Goal: Task Accomplishment & Management: Use online tool/utility

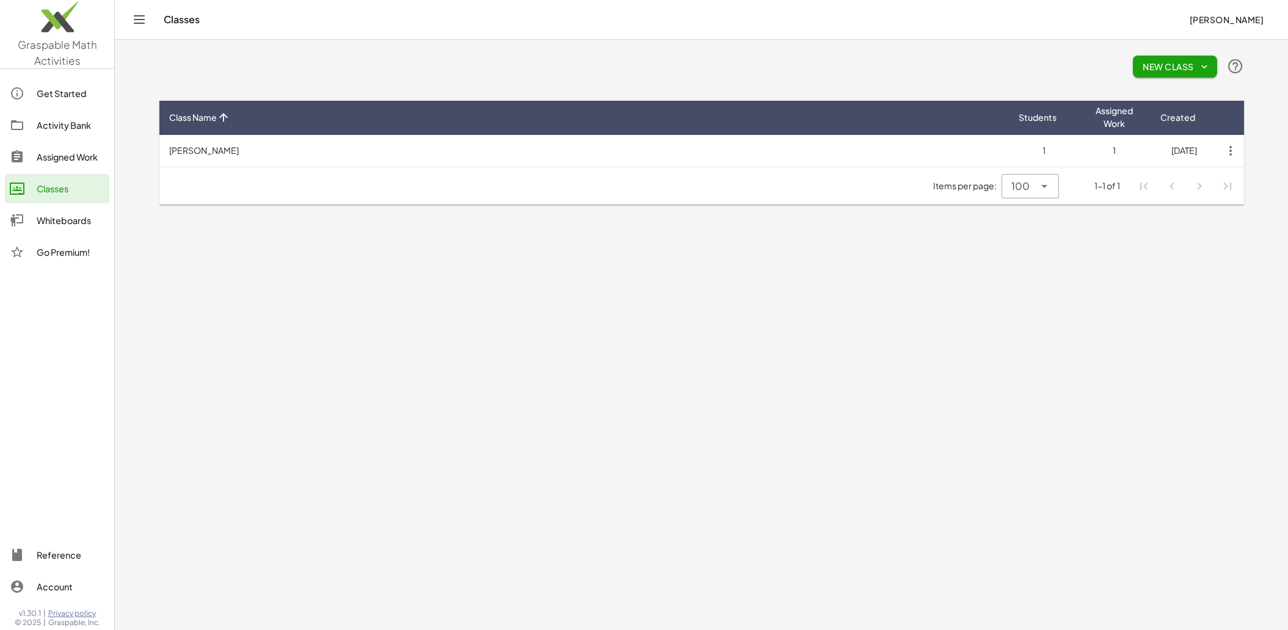
click at [49, 220] on div "Whiteboards" at bounding box center [71, 220] width 68 height 15
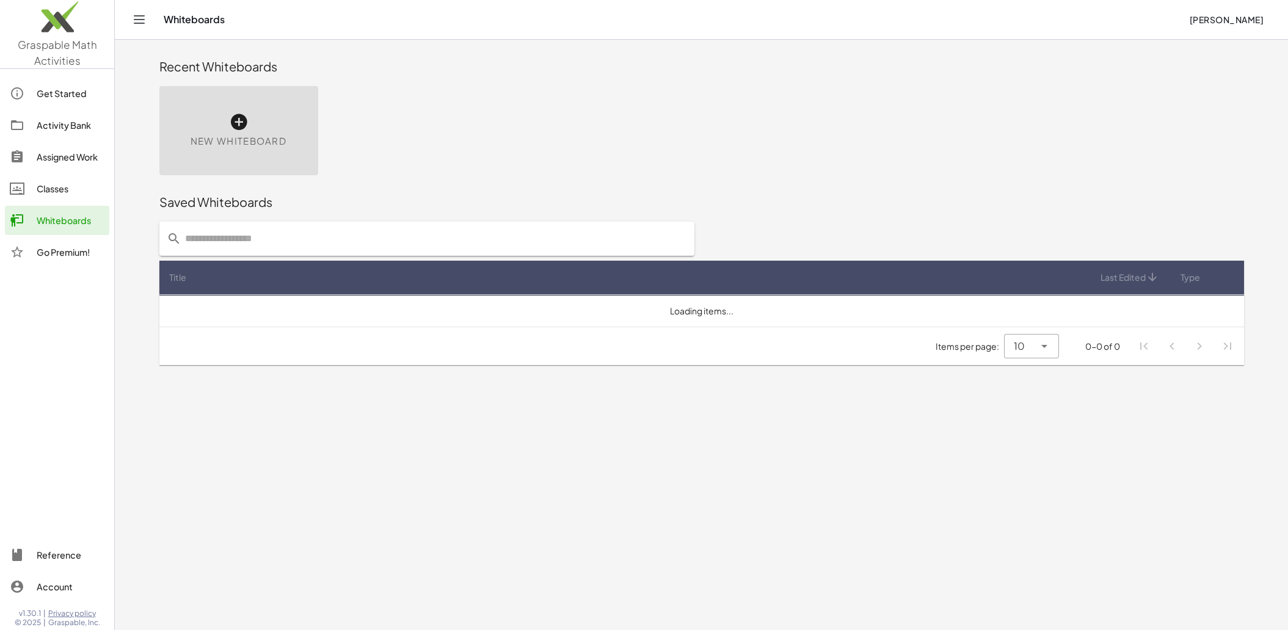
click at [240, 136] on span "New Whiteboard" at bounding box center [239, 141] width 96 height 14
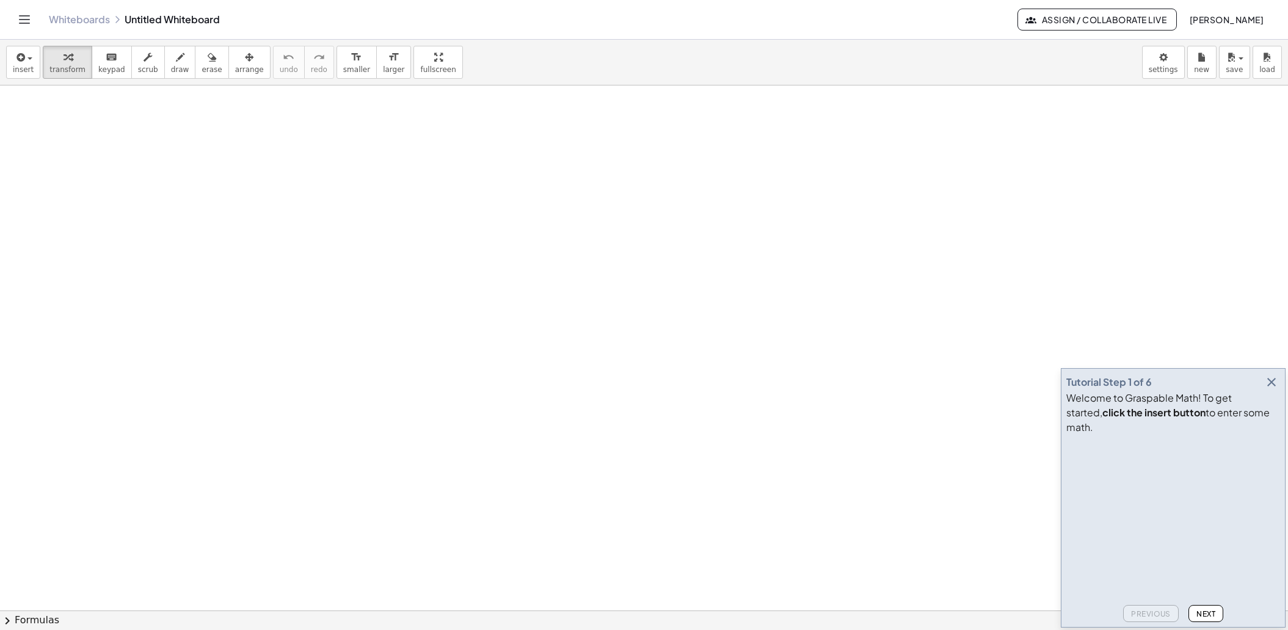
click at [1275, 390] on icon "button" at bounding box center [1271, 382] width 15 height 15
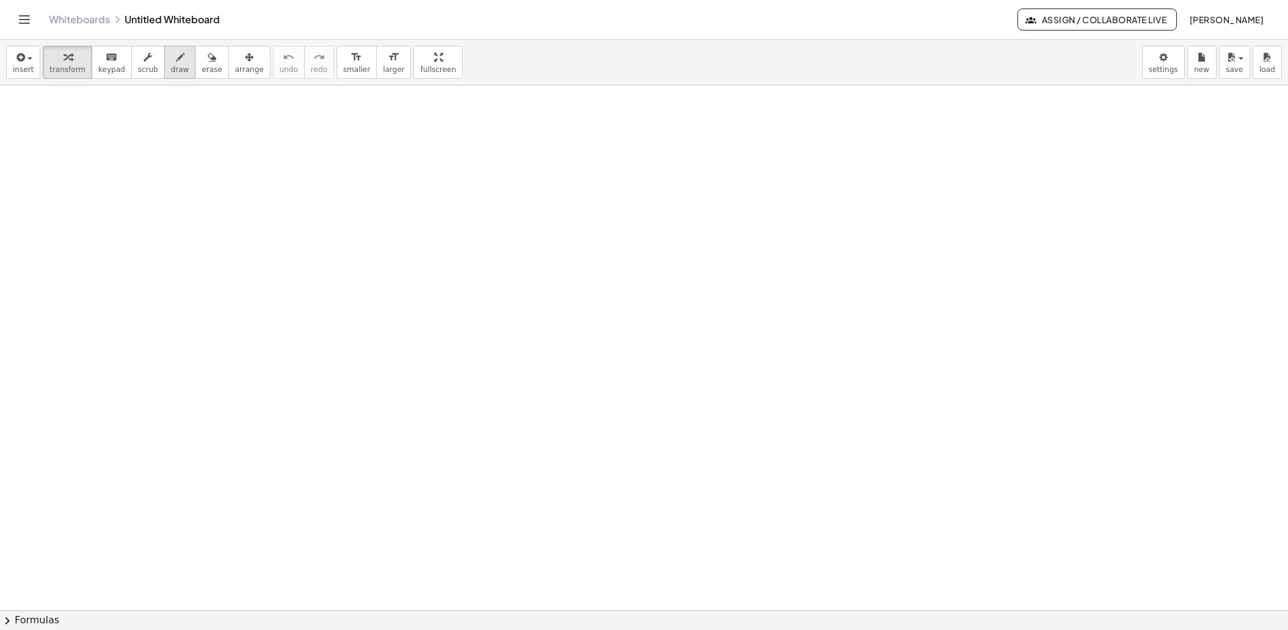
click at [176, 56] on icon "button" at bounding box center [180, 57] width 9 height 15
drag, startPoint x: 226, startPoint y: 178, endPoint x: 239, endPoint y: 219, distance: 42.9
click at [239, 219] on div at bounding box center [644, 612] width 1288 height 1052
drag, startPoint x: 251, startPoint y: 147, endPoint x: 303, endPoint y: 154, distance: 52.3
click at [303, 154] on div at bounding box center [644, 612] width 1288 height 1052
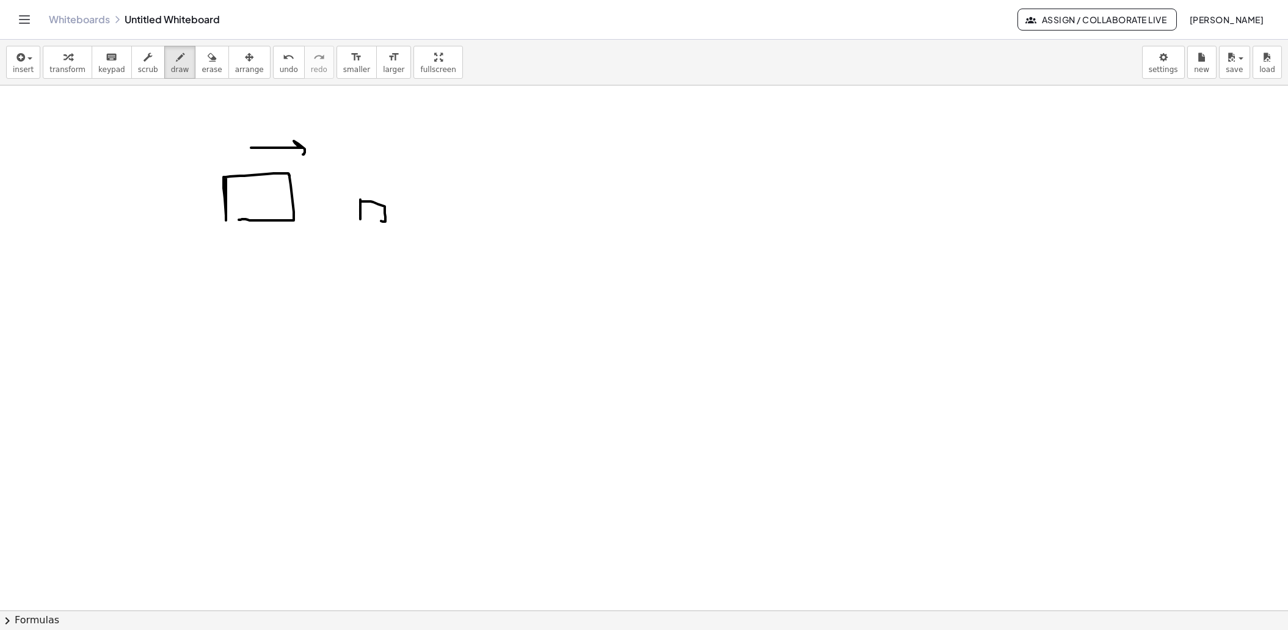
drag, startPoint x: 360, startPoint y: 199, endPoint x: 365, endPoint y: 217, distance: 18.4
click at [365, 217] on div at bounding box center [644, 612] width 1288 height 1052
drag, startPoint x: 373, startPoint y: 189, endPoint x: 364, endPoint y: 182, distance: 11.3
click at [364, 182] on div at bounding box center [644, 612] width 1288 height 1052
drag, startPoint x: 239, startPoint y: 112, endPoint x: 257, endPoint y: 123, distance: 20.7
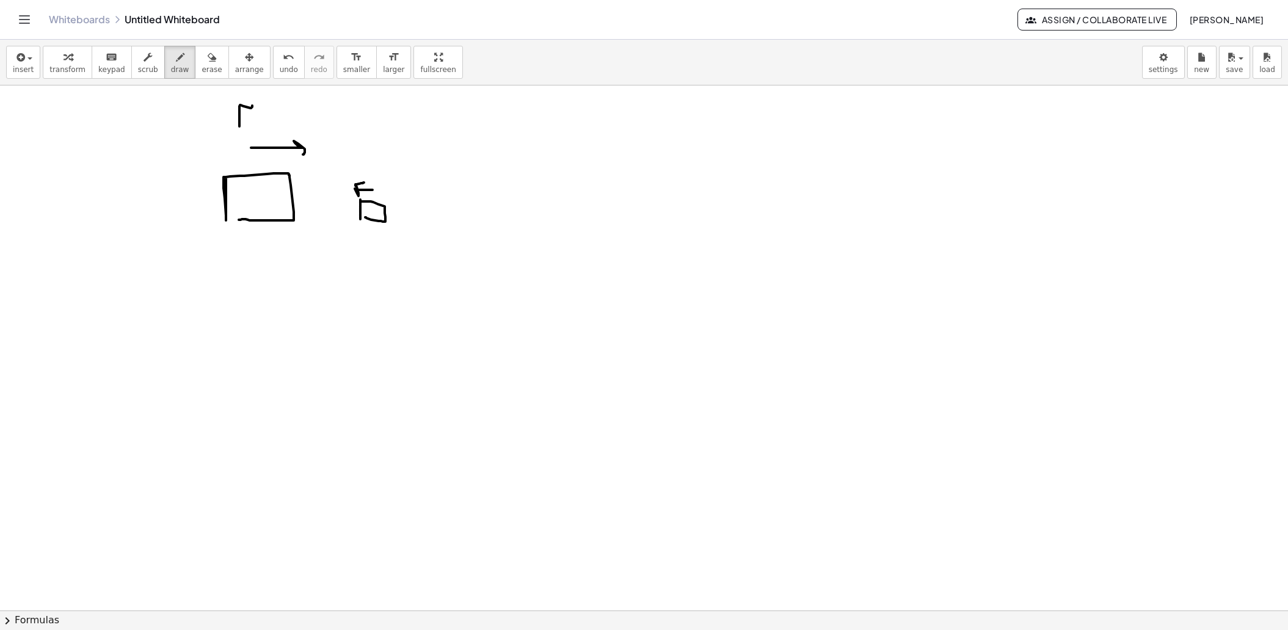
click at [257, 123] on div at bounding box center [644, 612] width 1288 height 1052
drag, startPoint x: 269, startPoint y: 118, endPoint x: 287, endPoint y: 117, distance: 17.8
click at [287, 117] on div at bounding box center [644, 612] width 1288 height 1052
drag, startPoint x: 269, startPoint y: 105, endPoint x: 288, endPoint y: 109, distance: 20.0
click at [288, 109] on div at bounding box center [644, 612] width 1288 height 1052
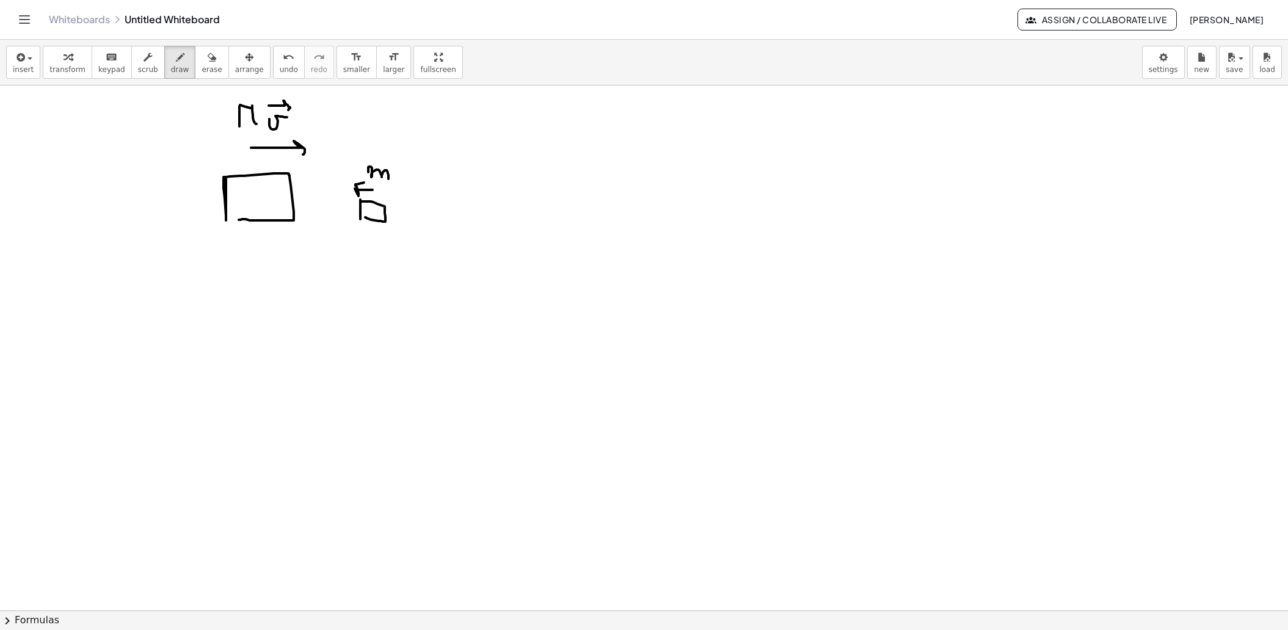
drag, startPoint x: 368, startPoint y: 172, endPoint x: 388, endPoint y: 180, distance: 21.9
click at [388, 180] on div at bounding box center [644, 612] width 1288 height 1052
drag, startPoint x: 398, startPoint y: 179, endPoint x: 419, endPoint y: 168, distance: 24.0
click at [419, 168] on div at bounding box center [644, 612] width 1288 height 1052
drag, startPoint x: 414, startPoint y: 181, endPoint x: 415, endPoint y: 190, distance: 8.6
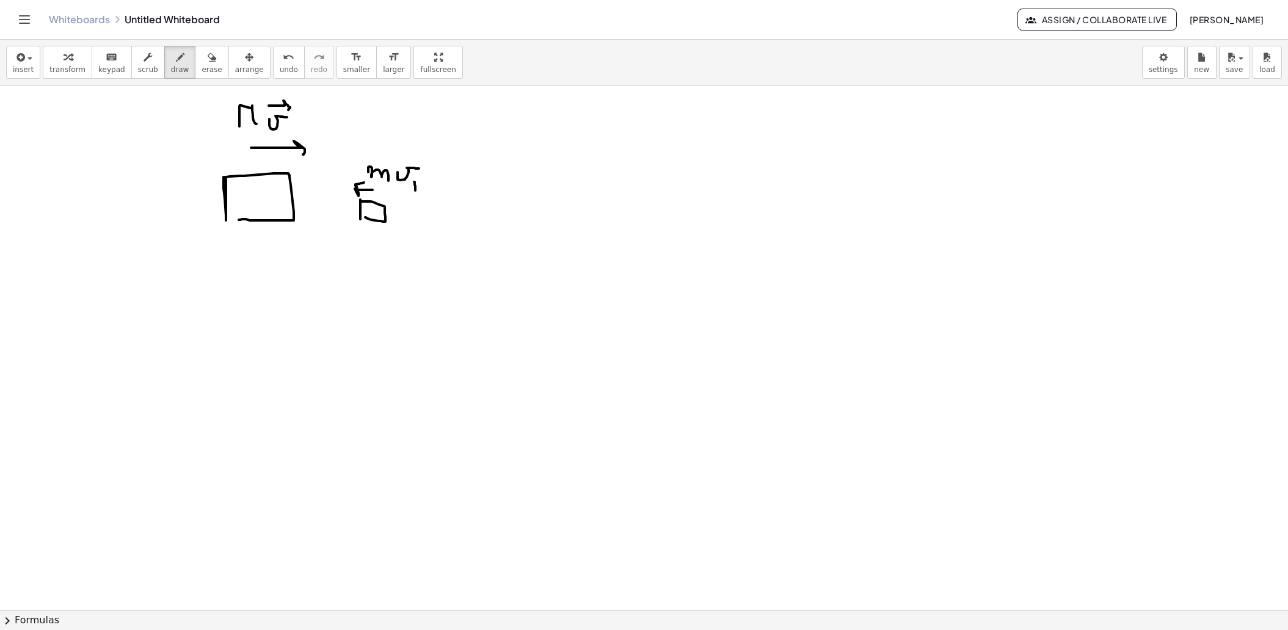
click at [415, 190] on div at bounding box center [644, 612] width 1288 height 1052
drag, startPoint x: 402, startPoint y: 159, endPoint x: 424, endPoint y: 162, distance: 22.8
click at [424, 162] on div at bounding box center [644, 612] width 1288 height 1052
drag, startPoint x: 548, startPoint y: 222, endPoint x: 569, endPoint y: 226, distance: 21.2
click at [569, 226] on div at bounding box center [644, 612] width 1288 height 1052
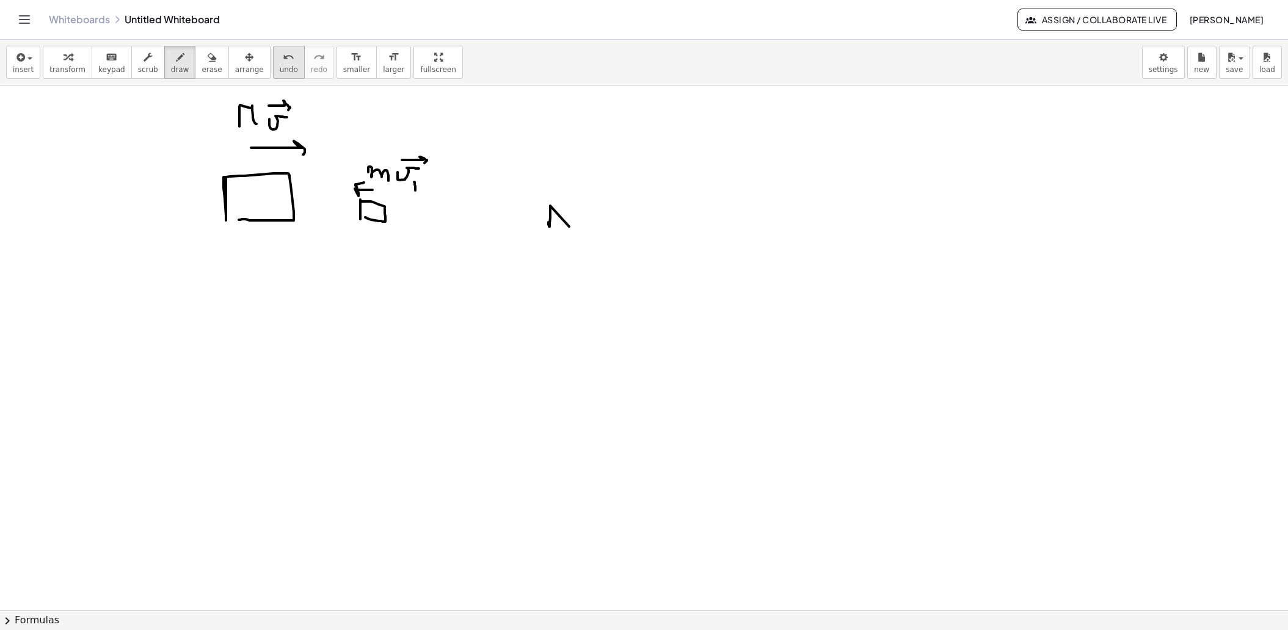
click at [283, 56] on icon "undo" at bounding box center [289, 57] width 12 height 15
drag, startPoint x: 551, startPoint y: 200, endPoint x: 564, endPoint y: 226, distance: 29.2
click at [564, 226] on div at bounding box center [644, 612] width 1288 height 1052
drag, startPoint x: 577, startPoint y: 213, endPoint x: 600, endPoint y: 208, distance: 23.7
click at [600, 208] on div at bounding box center [644, 612] width 1288 height 1052
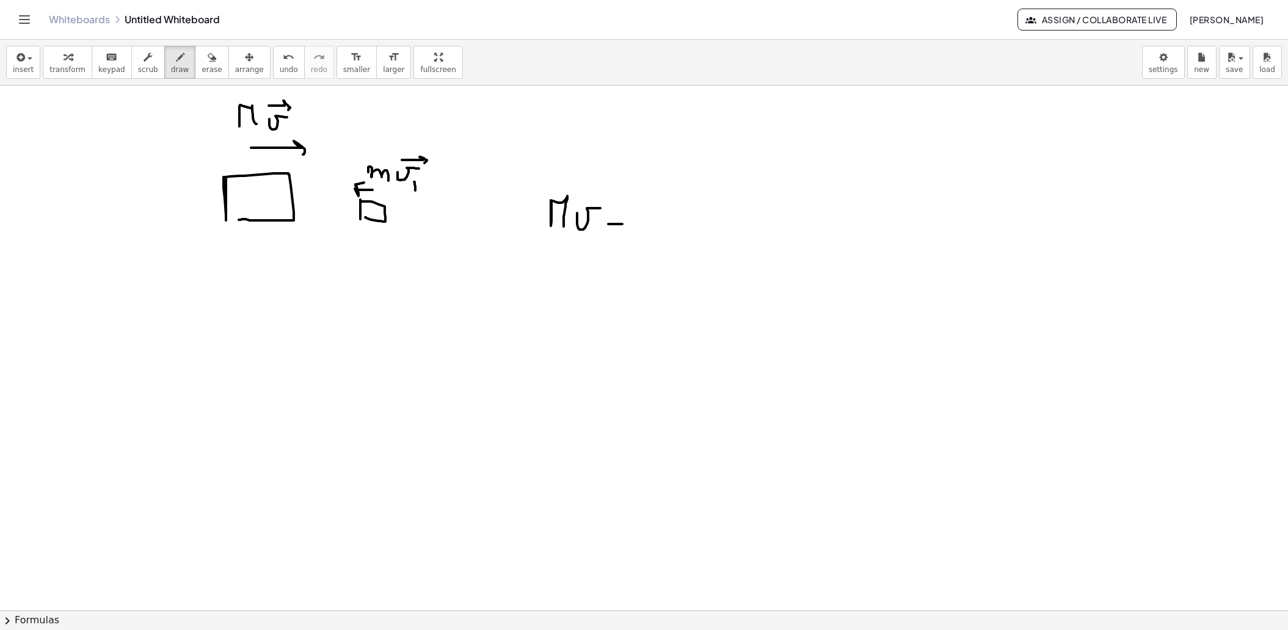
drag, startPoint x: 608, startPoint y: 224, endPoint x: 624, endPoint y: 224, distance: 15.3
click at [624, 224] on div at bounding box center [644, 612] width 1288 height 1052
drag, startPoint x: 650, startPoint y: 225, endPoint x: 679, endPoint y: 226, distance: 29.3
click at [679, 226] on div at bounding box center [644, 612] width 1288 height 1052
drag, startPoint x: 690, startPoint y: 224, endPoint x: 708, endPoint y: 217, distance: 19.5
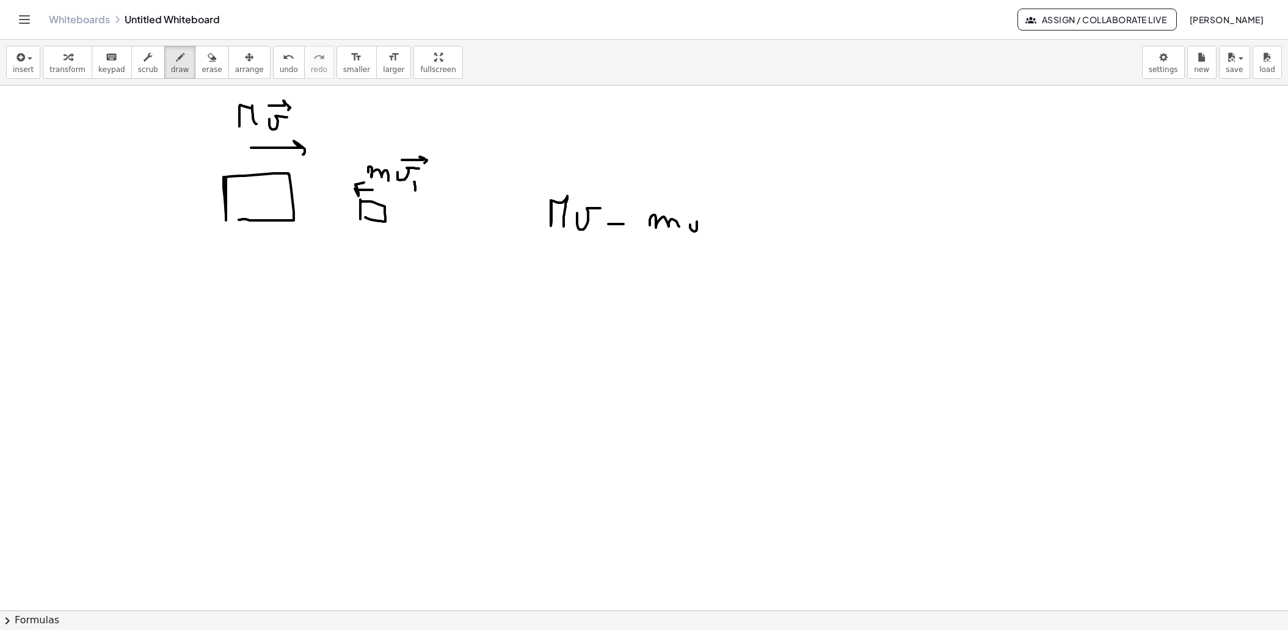
click at [708, 217] on div at bounding box center [644, 612] width 1288 height 1052
drag, startPoint x: 708, startPoint y: 235, endPoint x: 708, endPoint y: 244, distance: 8.6
click at [708, 244] on div at bounding box center [644, 612] width 1288 height 1052
drag, startPoint x: 768, startPoint y: 227, endPoint x: 782, endPoint y: 227, distance: 14.7
click at [782, 227] on div at bounding box center [644, 612] width 1288 height 1052
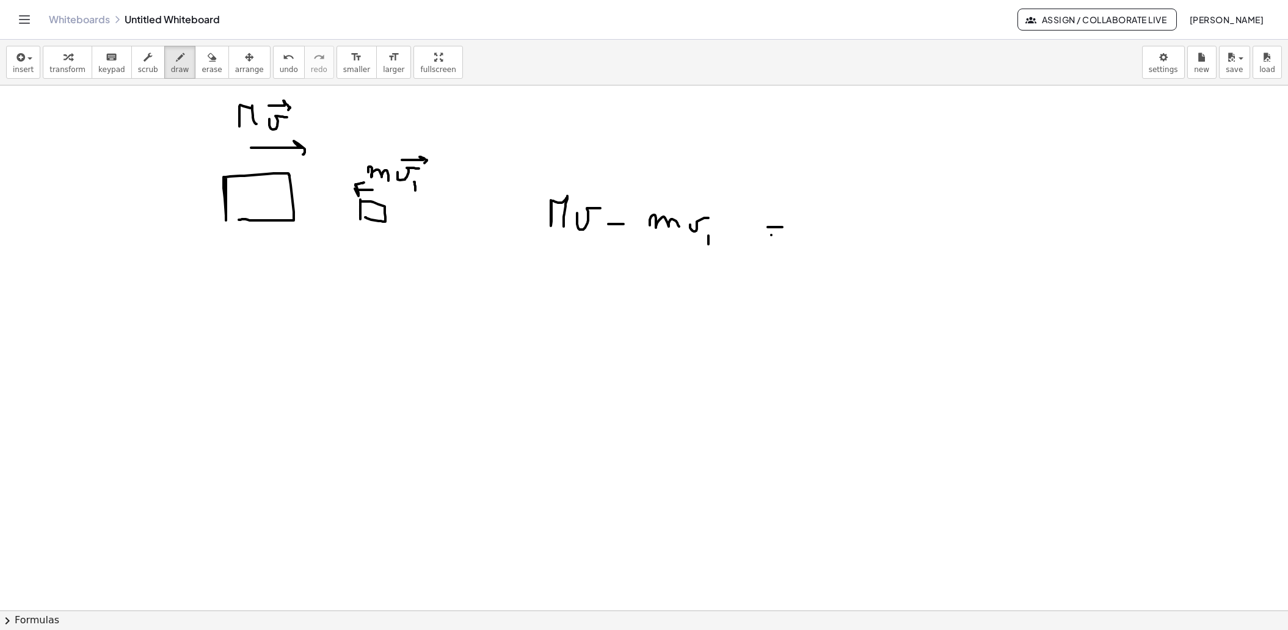
drag, startPoint x: 771, startPoint y: 235, endPoint x: 790, endPoint y: 235, distance: 18.3
click at [790, 235] on div at bounding box center [644, 612] width 1288 height 1052
drag, startPoint x: 96, startPoint y: 131, endPoint x: 136, endPoint y: 142, distance: 41.2
click at [136, 142] on div at bounding box center [644, 612] width 1288 height 1052
drag, startPoint x: 291, startPoint y: 325, endPoint x: 295, endPoint y: 347, distance: 22.9
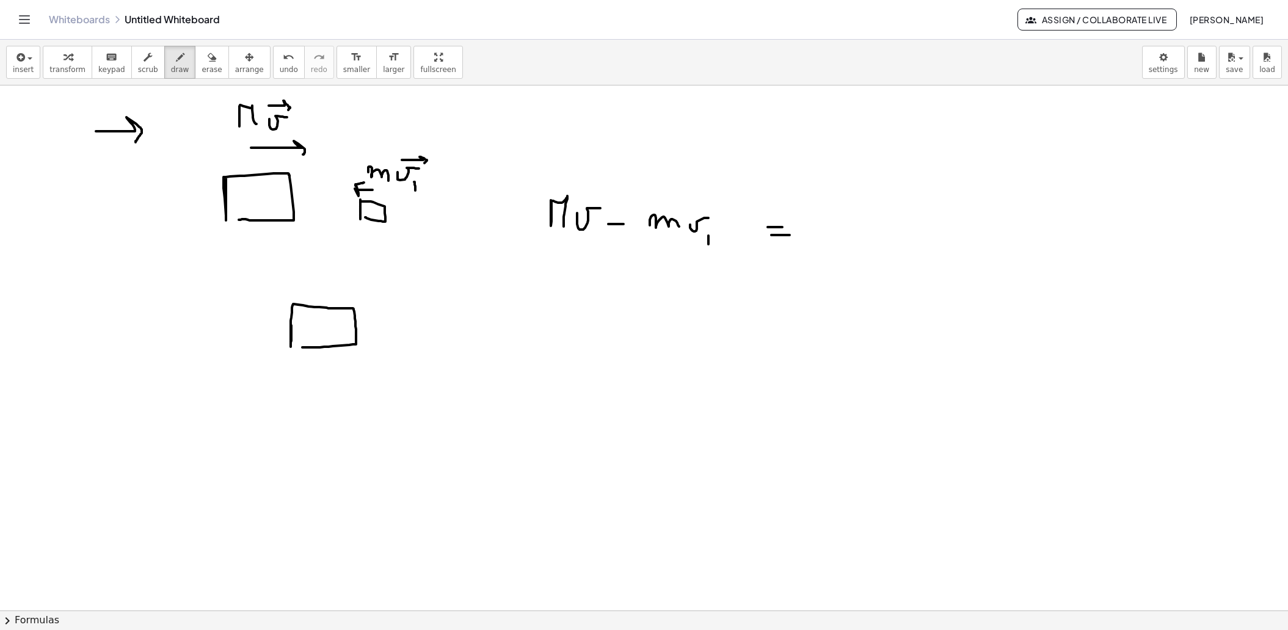
click at [295, 347] on div at bounding box center [644, 612] width 1288 height 1052
drag, startPoint x: 371, startPoint y: 327, endPoint x: 373, endPoint y: 337, distance: 10.5
click at [373, 337] on div at bounding box center [644, 612] width 1288 height 1052
drag, startPoint x: 336, startPoint y: 286, endPoint x: 357, endPoint y: 293, distance: 22.6
click at [357, 293] on div at bounding box center [644, 612] width 1288 height 1052
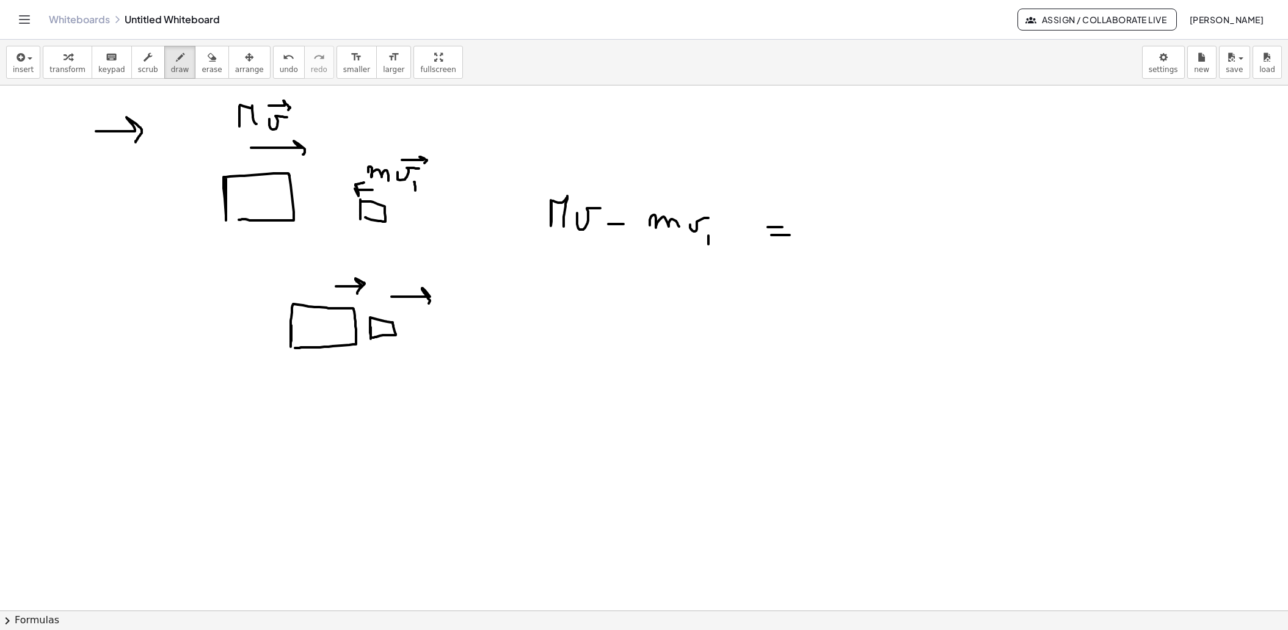
drag, startPoint x: 391, startPoint y: 296, endPoint x: 428, endPoint y: 305, distance: 37.0
click at [428, 305] on div at bounding box center [644, 612] width 1288 height 1052
drag, startPoint x: 588, startPoint y: 246, endPoint x: 590, endPoint y: 260, distance: 13.7
click at [590, 260] on div at bounding box center [644, 612] width 1288 height 1052
click at [593, 239] on div at bounding box center [644, 612] width 1288 height 1052
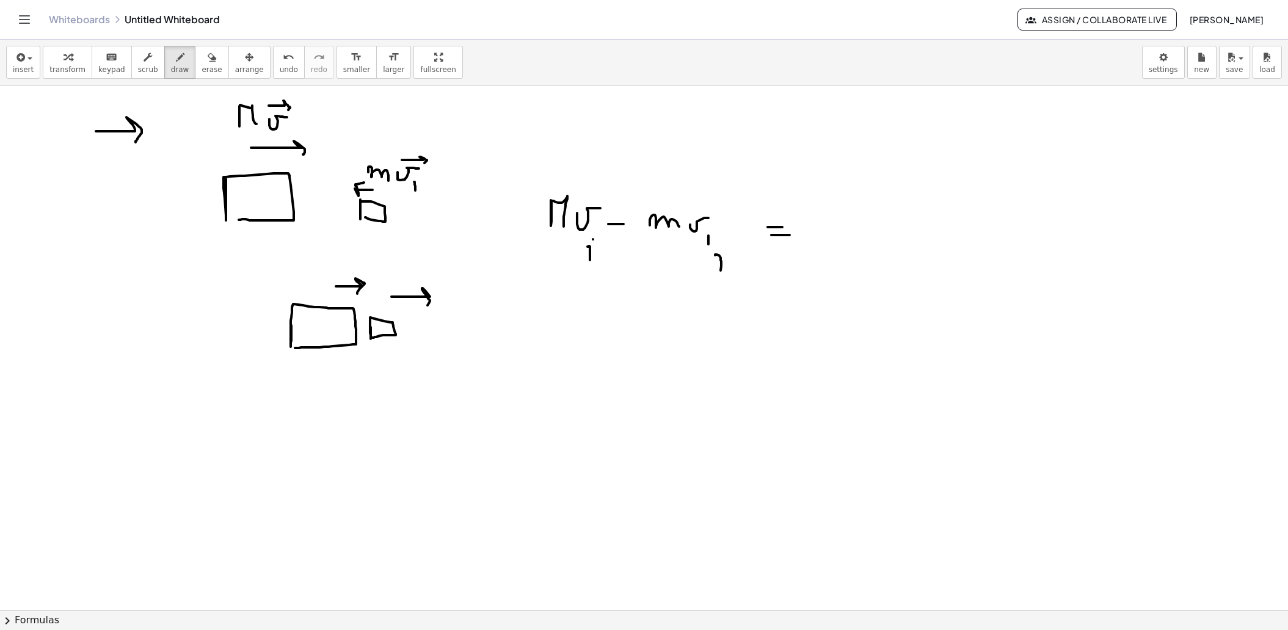
drag, startPoint x: 716, startPoint y: 254, endPoint x: 721, endPoint y: 270, distance: 16.6
click at [721, 270] on div at bounding box center [644, 612] width 1288 height 1052
click at [721, 250] on div at bounding box center [644, 612] width 1288 height 1052
drag, startPoint x: 828, startPoint y: 210, endPoint x: 846, endPoint y: 231, distance: 28.2
click at [846, 231] on div at bounding box center [644, 612] width 1288 height 1052
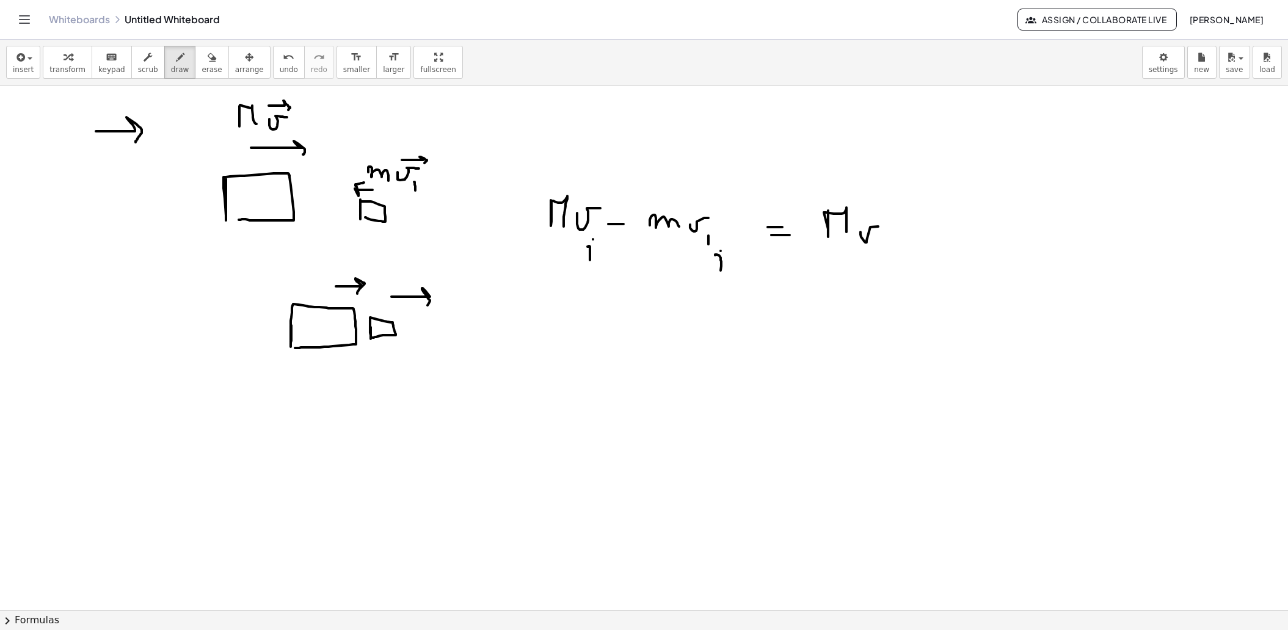
drag, startPoint x: 860, startPoint y: 231, endPoint x: 882, endPoint y: 225, distance: 22.4
click at [882, 225] on div at bounding box center [644, 612] width 1288 height 1052
drag, startPoint x: 878, startPoint y: 249, endPoint x: 879, endPoint y: 271, distance: 22.0
click at [879, 271] on div at bounding box center [644, 612] width 1288 height 1052
drag, startPoint x: 873, startPoint y: 255, endPoint x: 890, endPoint y: 255, distance: 17.1
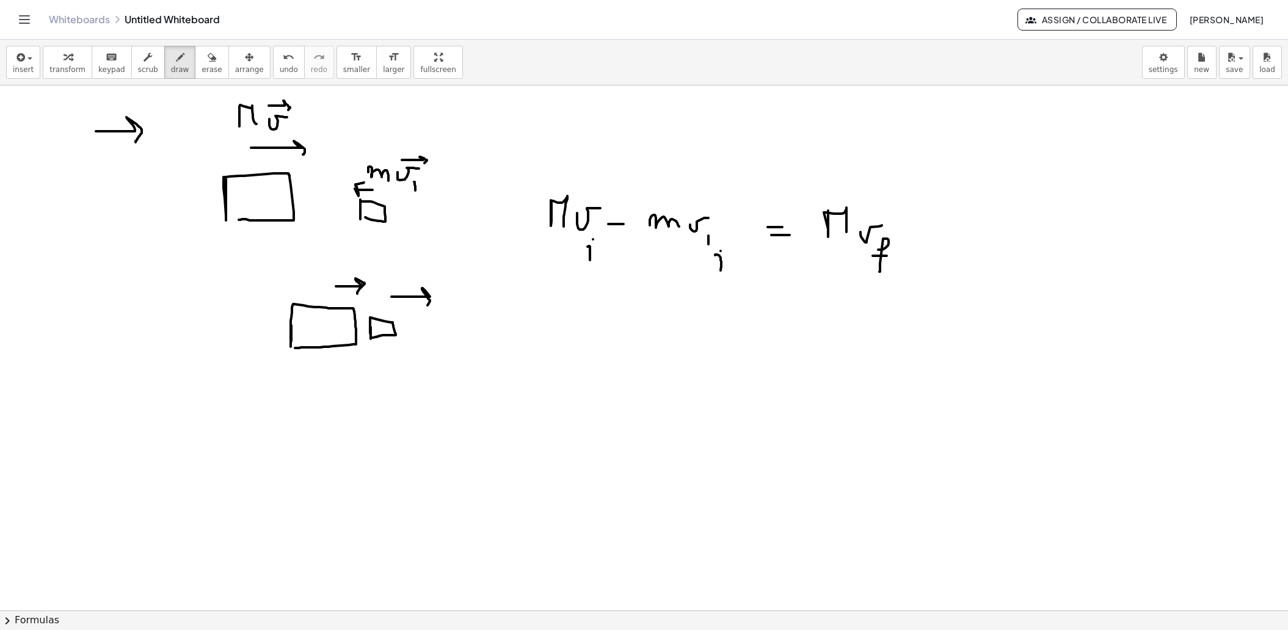
click at [890, 255] on div at bounding box center [644, 612] width 1288 height 1052
click at [869, 208] on div at bounding box center [644, 612] width 1288 height 1052
drag, startPoint x: 917, startPoint y: 228, endPoint x: 934, endPoint y: 228, distance: 17.7
click at [934, 228] on div at bounding box center [644, 612] width 1288 height 1052
drag, startPoint x: 920, startPoint y: 220, endPoint x: 922, endPoint y: 243, distance: 23.3
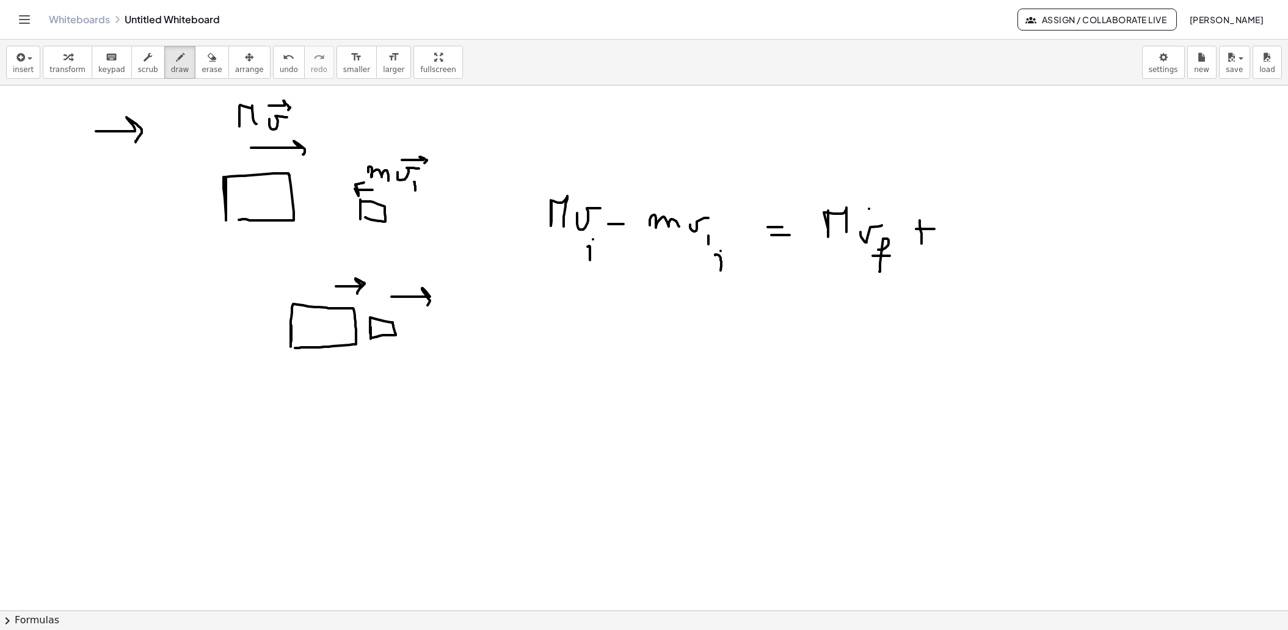
click at [922, 243] on div at bounding box center [644, 612] width 1288 height 1052
drag, startPoint x: 956, startPoint y: 239, endPoint x: 989, endPoint y: 235, distance: 32.6
click at [989, 235] on div at bounding box center [644, 612] width 1288 height 1052
drag, startPoint x: 1000, startPoint y: 233, endPoint x: 1028, endPoint y: 230, distance: 28.3
click at [1025, 230] on div at bounding box center [644, 612] width 1288 height 1052
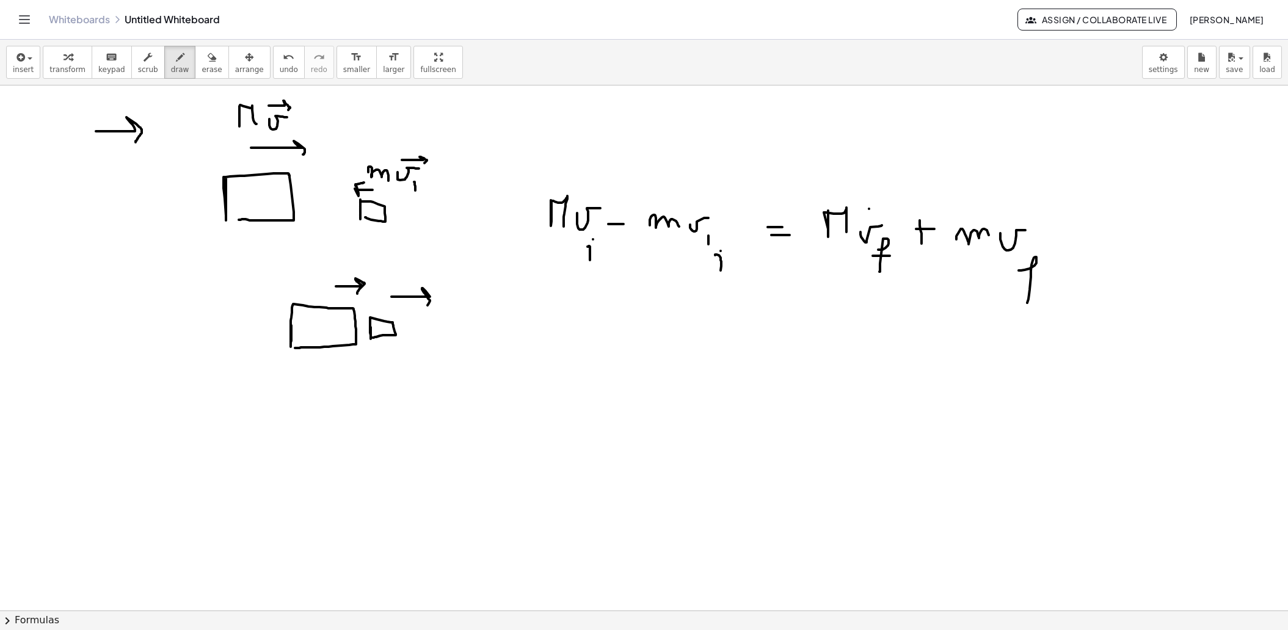
drag, startPoint x: 1019, startPoint y: 270, endPoint x: 1027, endPoint y: 302, distance: 33.5
click at [1027, 302] on div at bounding box center [644, 612] width 1288 height 1052
drag, startPoint x: 1027, startPoint y: 279, endPoint x: 1040, endPoint y: 279, distance: 13.4
click at [1040, 279] on div at bounding box center [644, 612] width 1288 height 1052
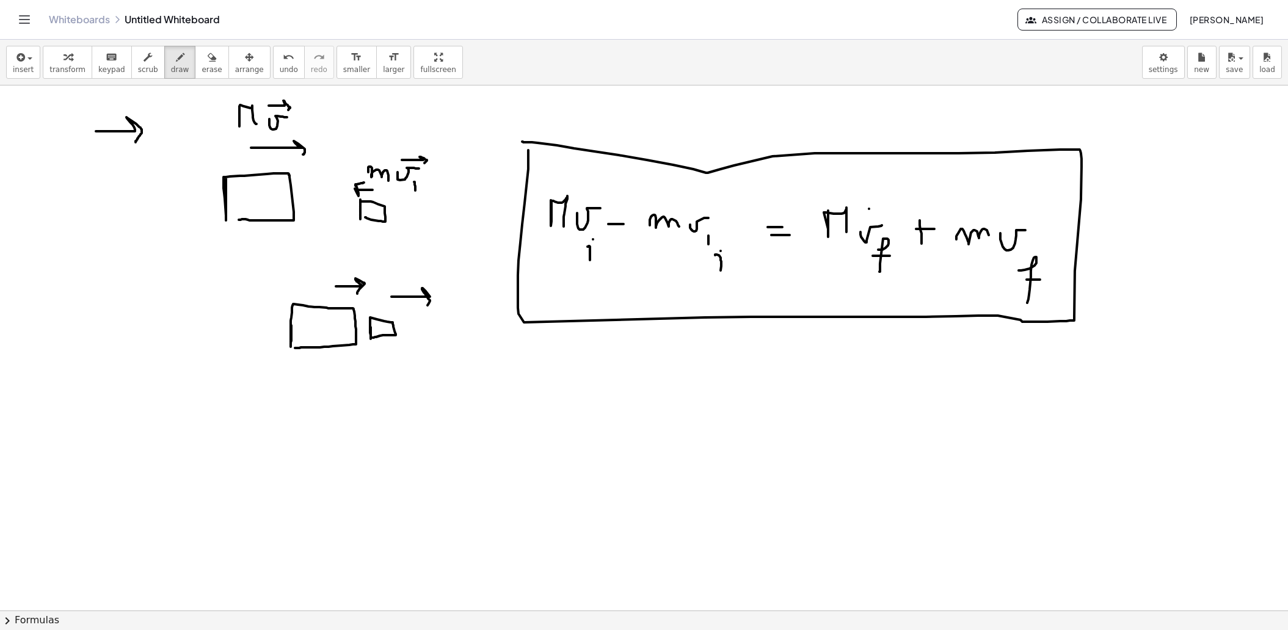
drag, startPoint x: 528, startPoint y: 150, endPoint x: 522, endPoint y: 141, distance: 10.5
click at [522, 141] on div at bounding box center [644, 612] width 1288 height 1052
drag, startPoint x: 551, startPoint y: 366, endPoint x: 551, endPoint y: 383, distance: 17.1
click at [551, 383] on div at bounding box center [644, 612] width 1288 height 1052
drag, startPoint x: 542, startPoint y: 399, endPoint x: 565, endPoint y: 399, distance: 22.6
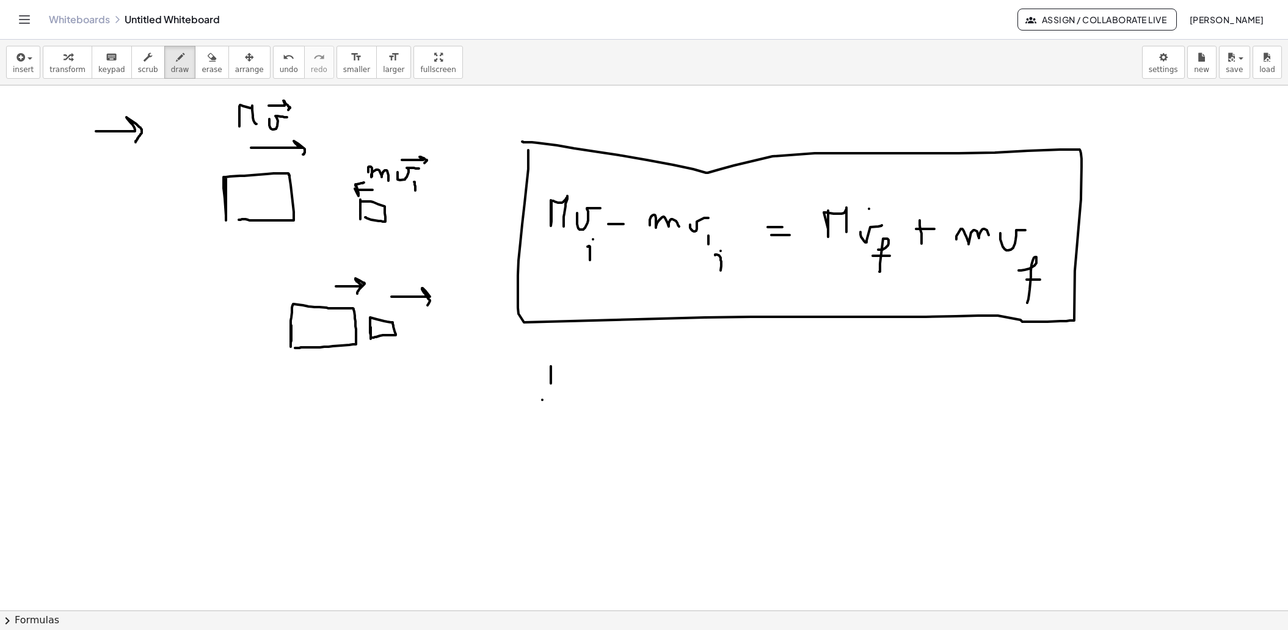
click at [565, 399] on div at bounding box center [644, 612] width 1288 height 1052
drag, startPoint x: 551, startPoint y: 411, endPoint x: 563, endPoint y: 425, distance: 18.6
click at [563, 425] on div at bounding box center [644, 612] width 1288 height 1052
drag, startPoint x: 582, startPoint y: 387, endPoint x: 591, endPoint y: 399, distance: 14.8
click at [591, 399] on div at bounding box center [644, 612] width 1288 height 1052
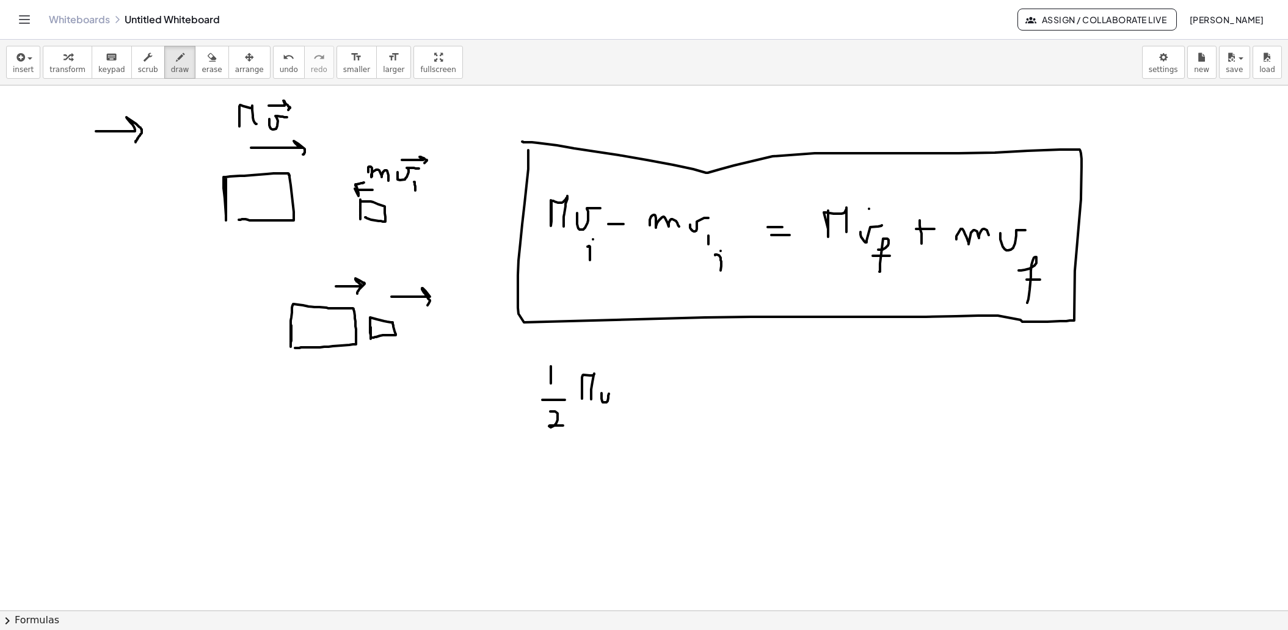
drag, startPoint x: 602, startPoint y: 393, endPoint x: 616, endPoint y: 391, distance: 14.7
click at [616, 391] on div at bounding box center [644, 612] width 1288 height 1052
drag, startPoint x: 618, startPoint y: 366, endPoint x: 633, endPoint y: 379, distance: 19.9
click at [633, 379] on div at bounding box center [644, 612] width 1288 height 1052
drag, startPoint x: 641, startPoint y: 398, endPoint x: 653, endPoint y: 398, distance: 12.2
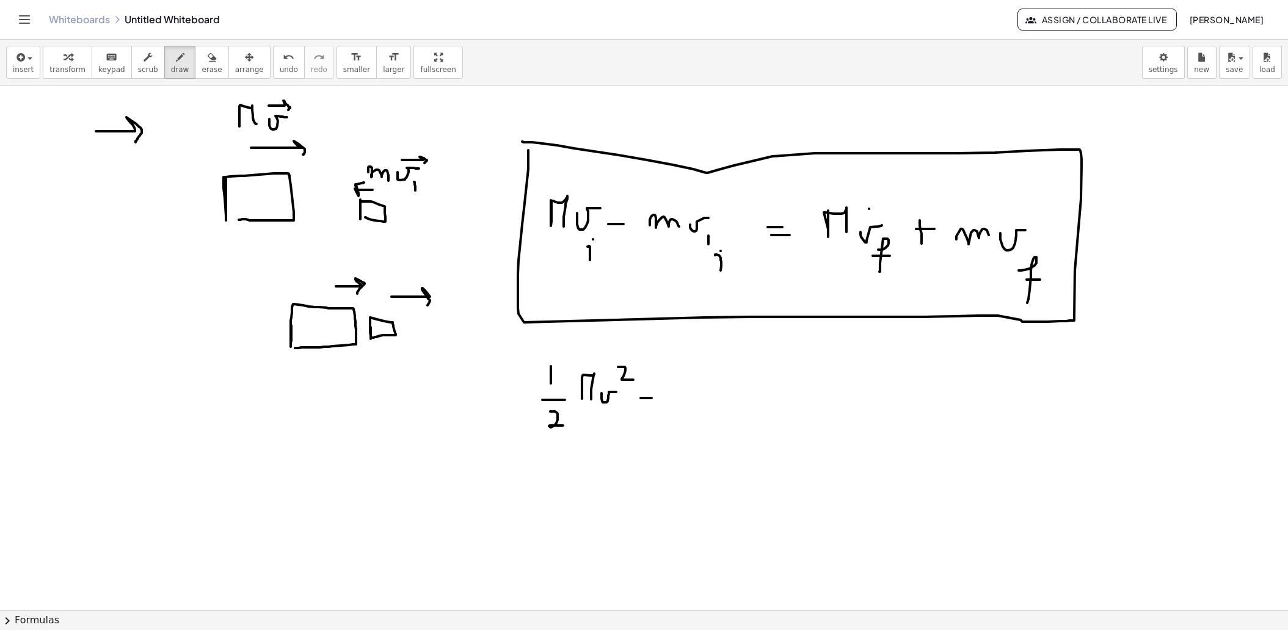
click at [653, 398] on div at bounding box center [644, 612] width 1288 height 1052
drag, startPoint x: 649, startPoint y: 395, endPoint x: 648, endPoint y: 403, distance: 8.0
click at [648, 403] on div at bounding box center [644, 612] width 1288 height 1052
drag, startPoint x: 696, startPoint y: 376, endPoint x: 696, endPoint y: 395, distance: 18.9
click at [696, 395] on div at bounding box center [644, 612] width 1288 height 1052
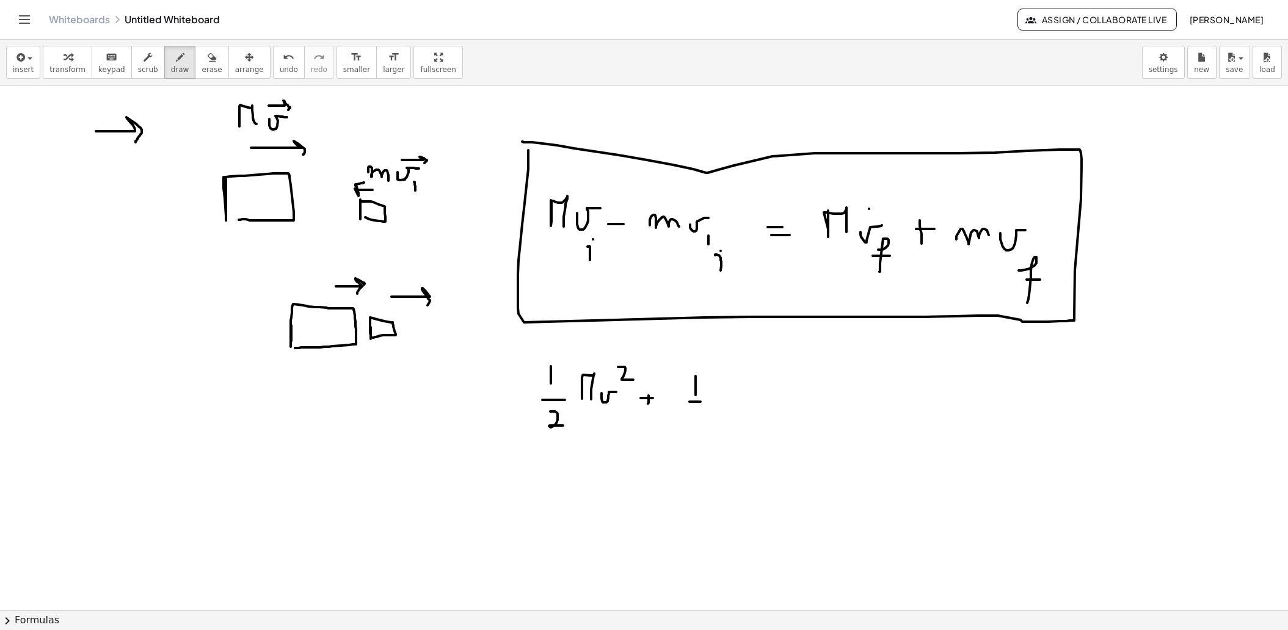
drag, startPoint x: 689, startPoint y: 401, endPoint x: 706, endPoint y: 402, distance: 16.5
click at [706, 402] on div at bounding box center [644, 612] width 1288 height 1052
drag, startPoint x: 692, startPoint y: 415, endPoint x: 699, endPoint y: 435, distance: 21.4
click at [699, 435] on div at bounding box center [644, 612] width 1288 height 1052
drag, startPoint x: 719, startPoint y: 386, endPoint x: 749, endPoint y: 394, distance: 31.0
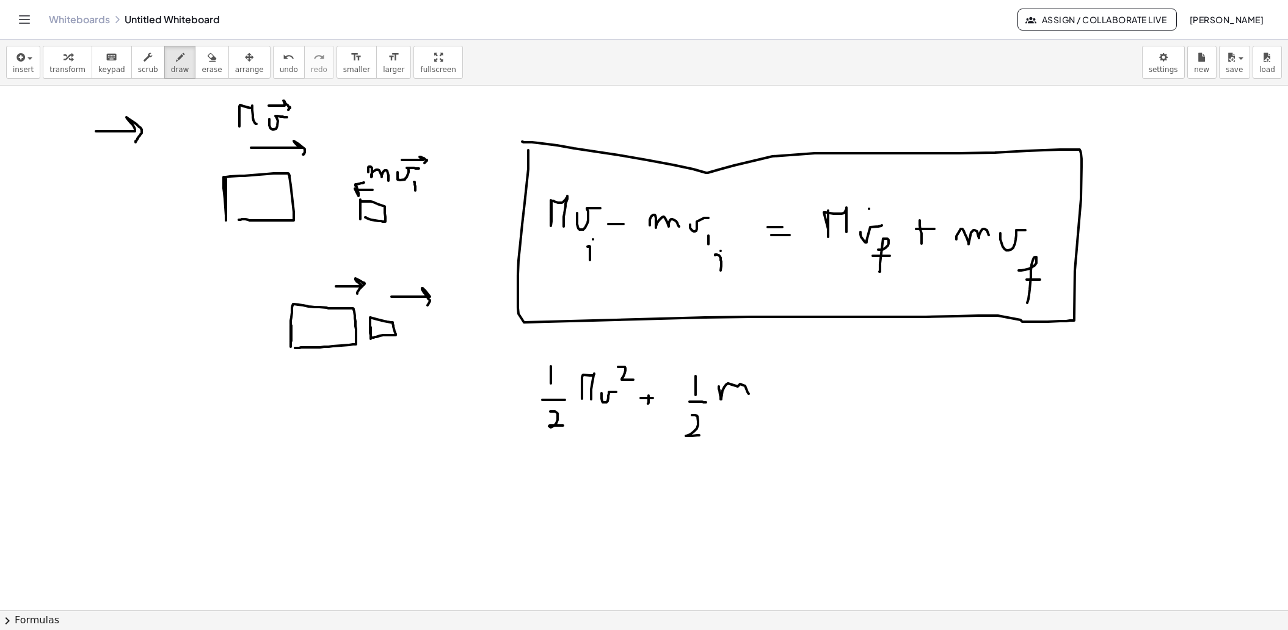
click at [749, 394] on div at bounding box center [644, 612] width 1288 height 1052
drag, startPoint x: 758, startPoint y: 386, endPoint x: 778, endPoint y: 385, distance: 20.2
click at [778, 385] on div at bounding box center [644, 612] width 1288 height 1052
drag, startPoint x: 786, startPoint y: 363, endPoint x: 802, endPoint y: 376, distance: 20.4
click at [802, 376] on div at bounding box center [644, 612] width 1288 height 1052
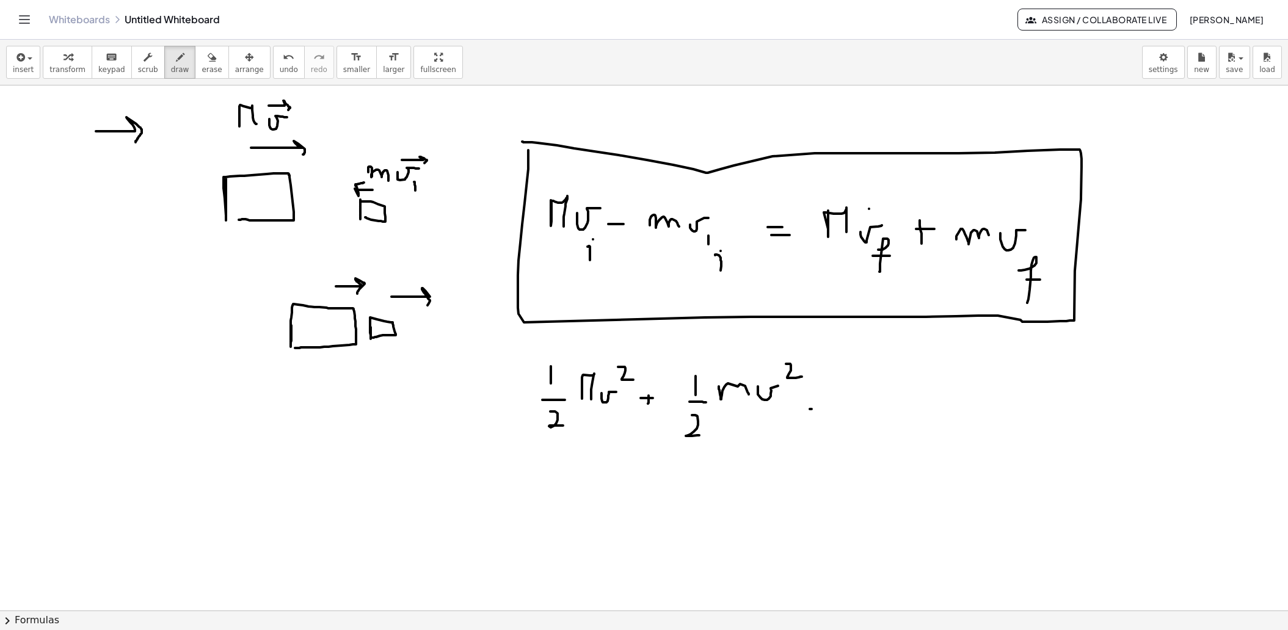
click at [815, 409] on div at bounding box center [644, 612] width 1288 height 1052
drag, startPoint x: 802, startPoint y: 393, endPoint x: 813, endPoint y: 393, distance: 11.0
click at [813, 393] on div at bounding box center [644, 612] width 1288 height 1052
drag, startPoint x: 888, startPoint y: 374, endPoint x: 888, endPoint y: 398, distance: 23.2
click at [888, 398] on div at bounding box center [644, 612] width 1288 height 1052
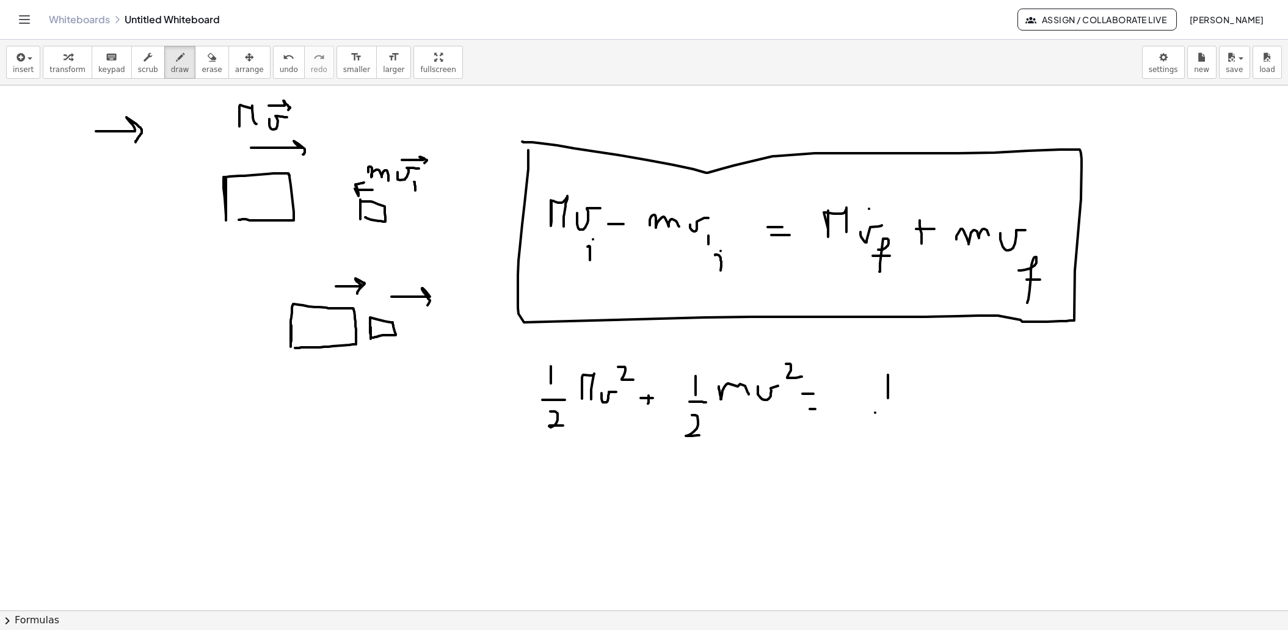
drag, startPoint x: 875, startPoint y: 412, endPoint x: 897, endPoint y: 413, distance: 22.0
click at [897, 413] on div at bounding box center [644, 612] width 1288 height 1052
drag, startPoint x: 887, startPoint y: 434, endPoint x: 903, endPoint y: 453, distance: 24.7
click at [903, 453] on div at bounding box center [644, 612] width 1288 height 1052
drag, startPoint x: 909, startPoint y: 417, endPoint x: 926, endPoint y: 416, distance: 17.8
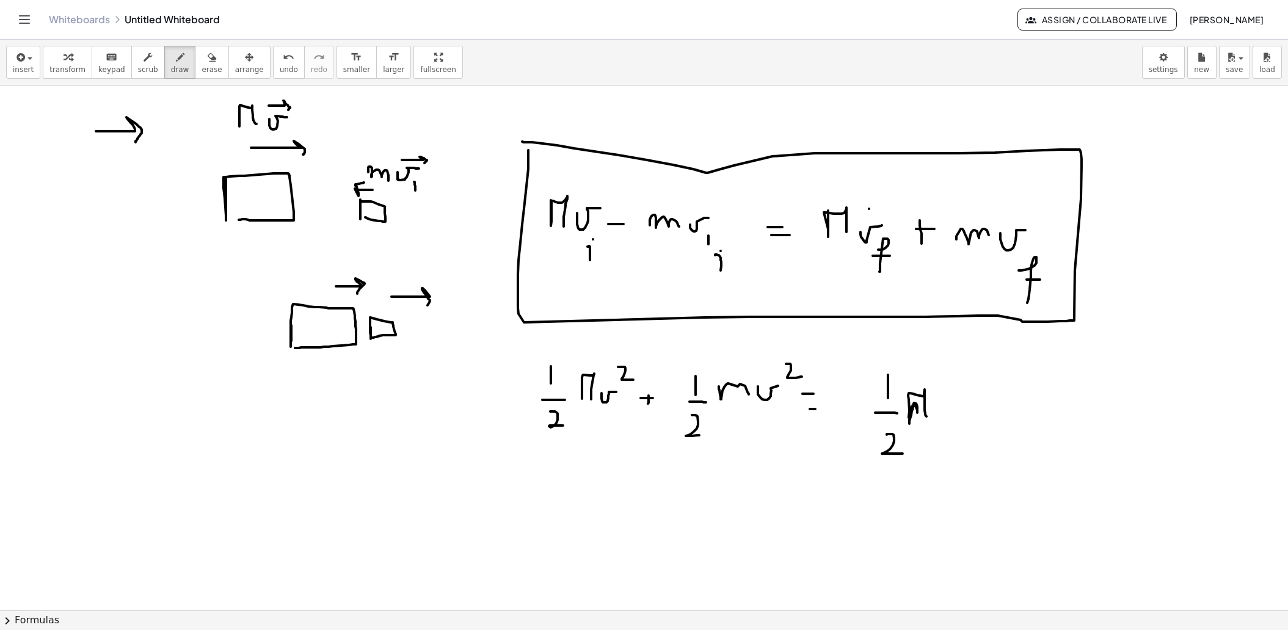
click at [926, 416] on div at bounding box center [644, 612] width 1288 height 1052
drag, startPoint x: 939, startPoint y: 417, endPoint x: 951, endPoint y: 410, distance: 13.7
click at [951, 410] on div at bounding box center [644, 612] width 1288 height 1052
drag, startPoint x: 956, startPoint y: 382, endPoint x: 968, endPoint y: 393, distance: 16.4
click at [968, 393] on div at bounding box center [644, 612] width 1288 height 1052
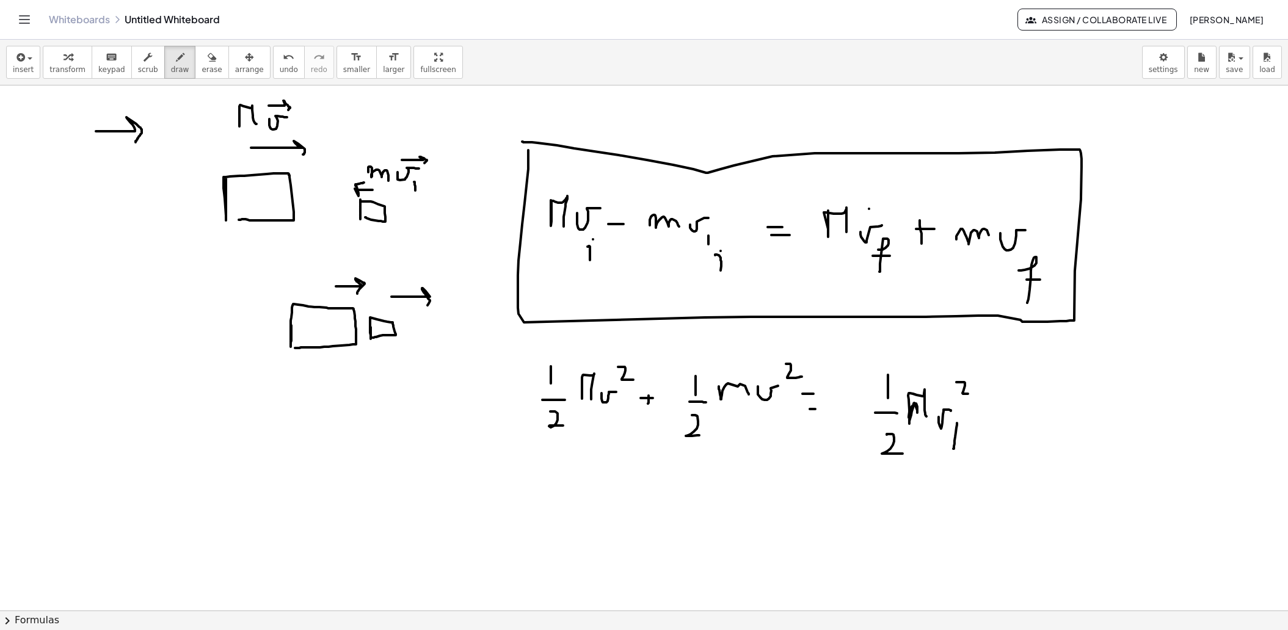
drag, startPoint x: 957, startPoint y: 423, endPoint x: 953, endPoint y: 448, distance: 25.9
click at [953, 448] on div at bounding box center [644, 612] width 1288 height 1052
click at [953, 424] on div at bounding box center [644, 612] width 1288 height 1052
drag, startPoint x: 950, startPoint y: 434, endPoint x: 962, endPoint y: 434, distance: 11.6
click at [962, 434] on div at bounding box center [644, 612] width 1288 height 1052
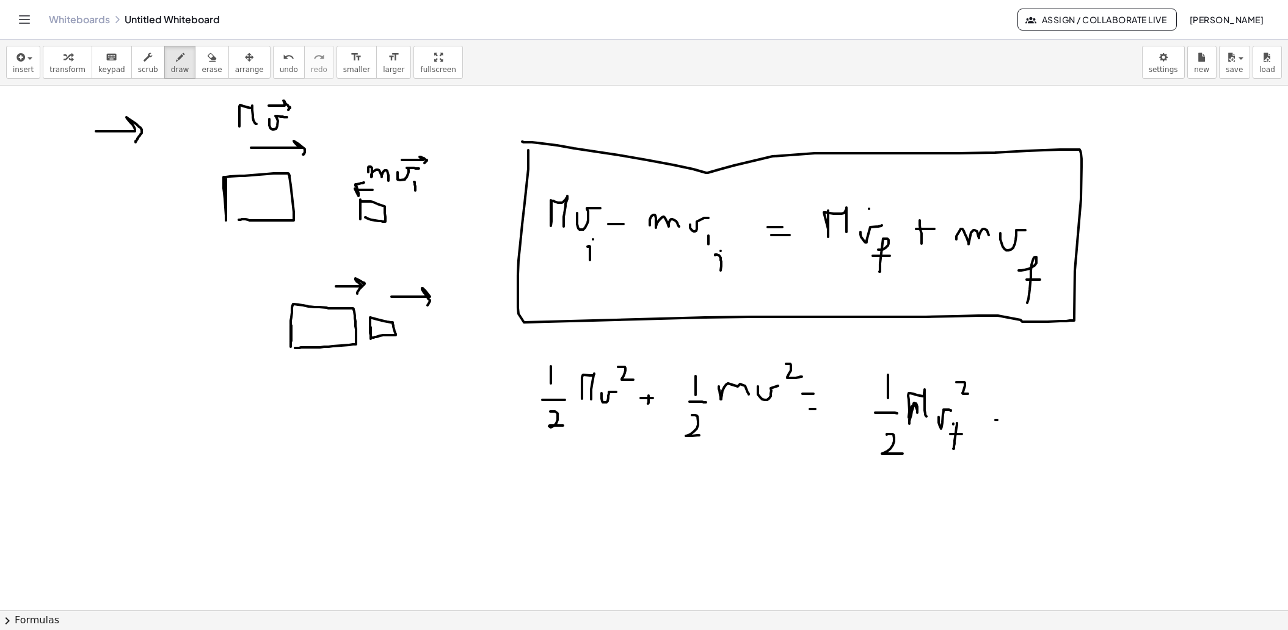
drag, startPoint x: 995, startPoint y: 420, endPoint x: 1017, endPoint y: 420, distance: 22.0
click at [1017, 420] on div at bounding box center [644, 612] width 1288 height 1052
drag, startPoint x: 1008, startPoint y: 415, endPoint x: 1008, endPoint y: 428, distance: 13.4
click at [1008, 429] on div at bounding box center [644, 612] width 1288 height 1052
drag, startPoint x: 1046, startPoint y: 424, endPoint x: 1088, endPoint y: 448, distance: 47.6
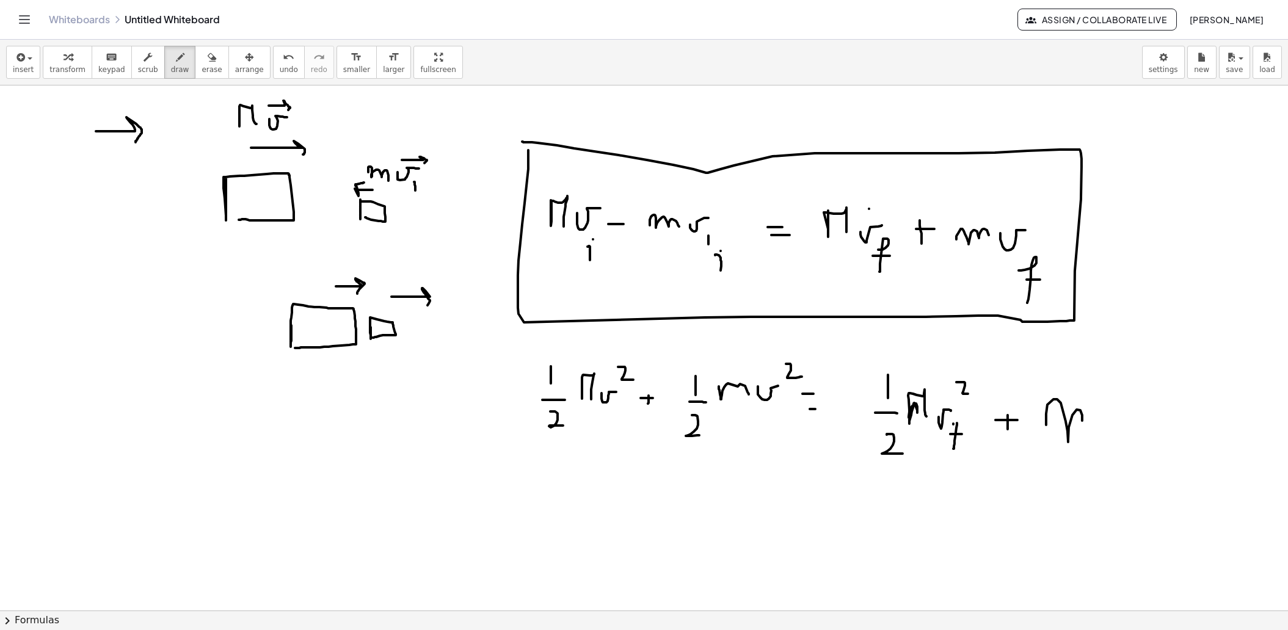
click at [1088, 445] on div at bounding box center [644, 612] width 1288 height 1052
drag, startPoint x: 1022, startPoint y: 377, endPoint x: 1022, endPoint y: 398, distance: 20.8
click at [1022, 398] on div at bounding box center [644, 612] width 1288 height 1052
drag, startPoint x: 1025, startPoint y: 420, endPoint x: 1038, endPoint y: 420, distance: 13.4
click at [1038, 420] on div at bounding box center [644, 612] width 1288 height 1052
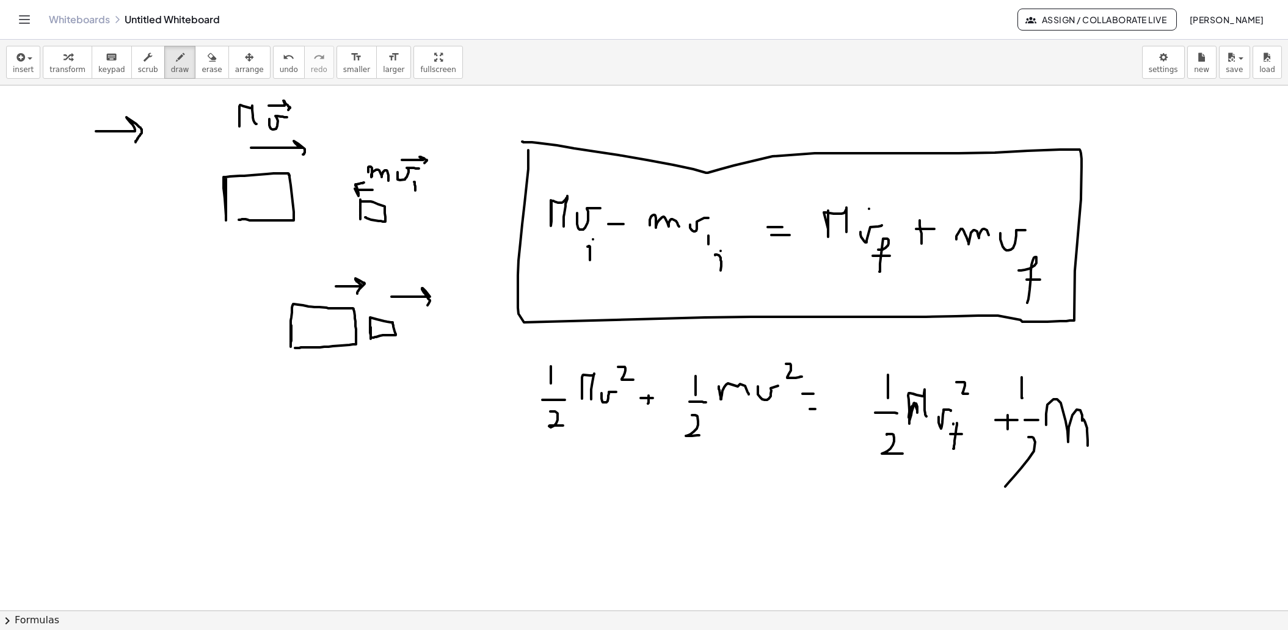
drag, startPoint x: 1028, startPoint y: 437, endPoint x: 1034, endPoint y: 486, distance: 49.2
click at [1034, 486] on div at bounding box center [644, 612] width 1288 height 1052
drag
click at [1124, 406] on div at bounding box center [644, 612] width 1288 height 1052
click at [1132, 453] on div at bounding box center [644, 612] width 1288 height 1052
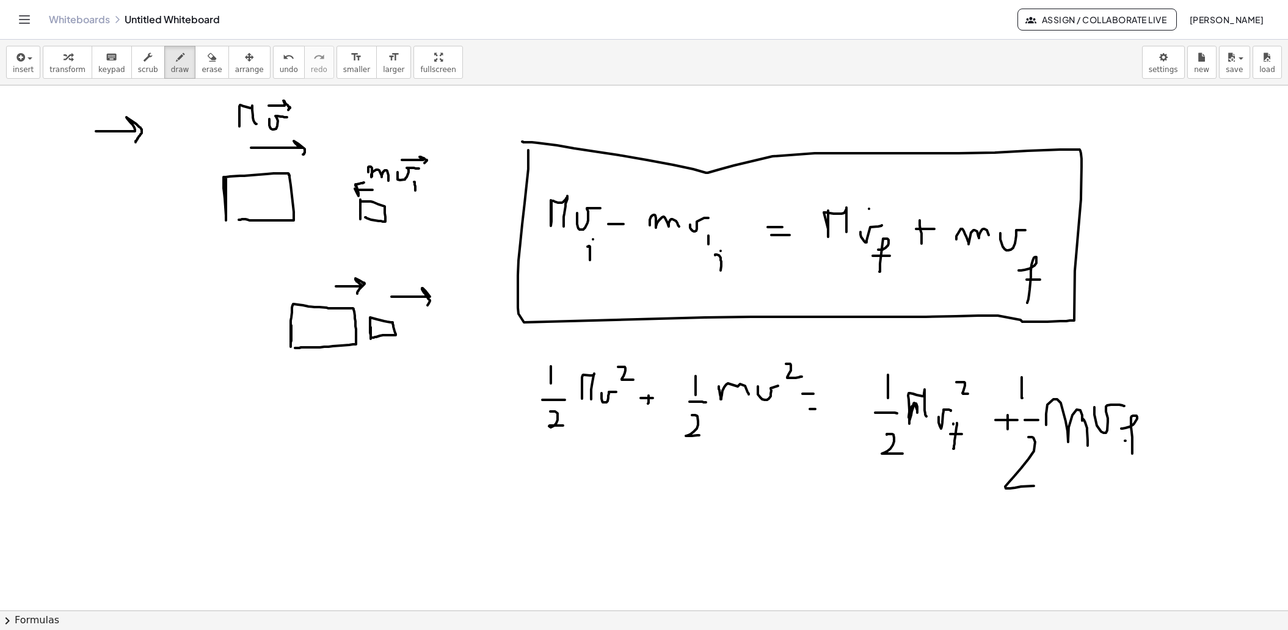
click at [1145, 440] on div at bounding box center [644, 612] width 1288 height 1052
click at [1160, 393] on div at bounding box center [644, 612] width 1288 height 1052
click at [250, 349] on div at bounding box center [644, 612] width 1288 height 1052
click at [358, 329] on div at bounding box center [644, 612] width 1288 height 1052
click at [407, 363] on div at bounding box center [644, 612] width 1288 height 1052
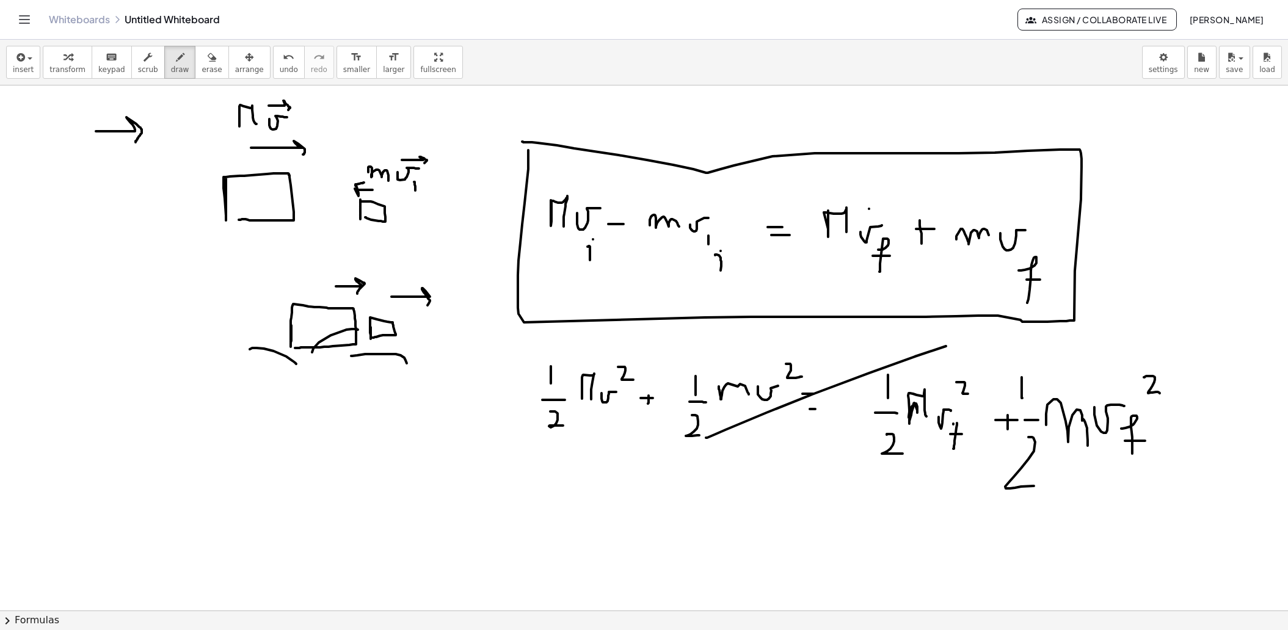
click at [978, 338] on div at bounding box center [644, 612] width 1288 height 1052
click at [994, 471] on div at bounding box center [644, 612] width 1288 height 1052
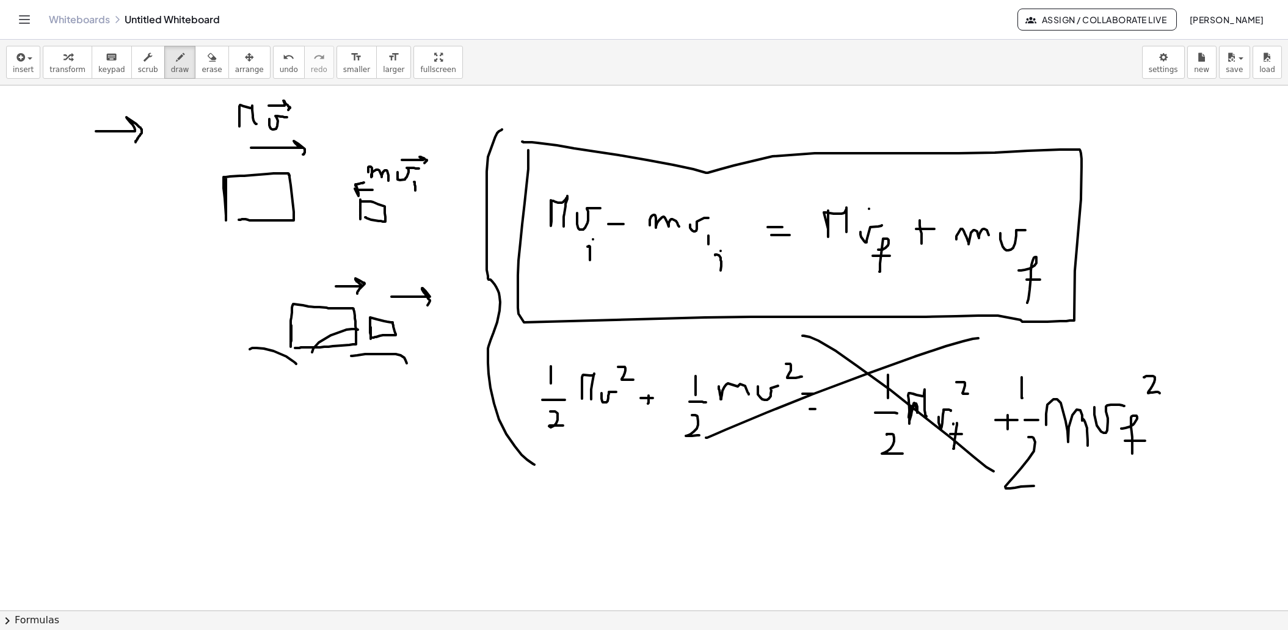
drag, startPoint x: 502, startPoint y: 129, endPoint x: 534, endPoint y: 464, distance: 336.8
click at [534, 464] on div at bounding box center [644, 612] width 1288 height 1052
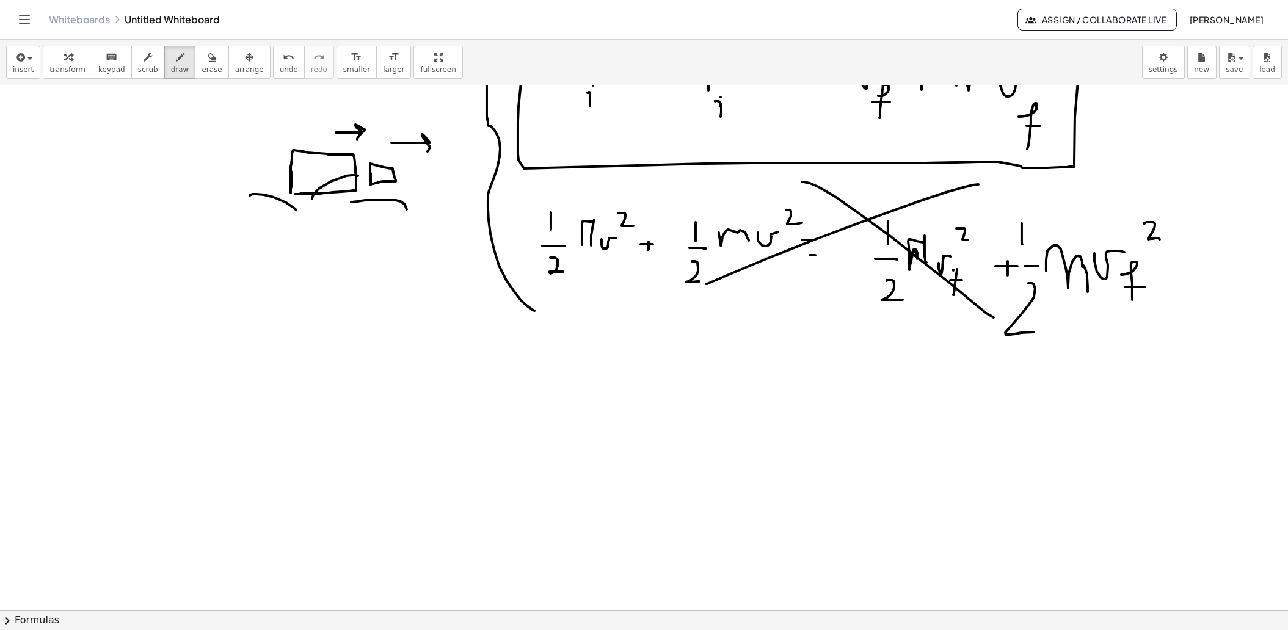
scroll to position [158, 0]
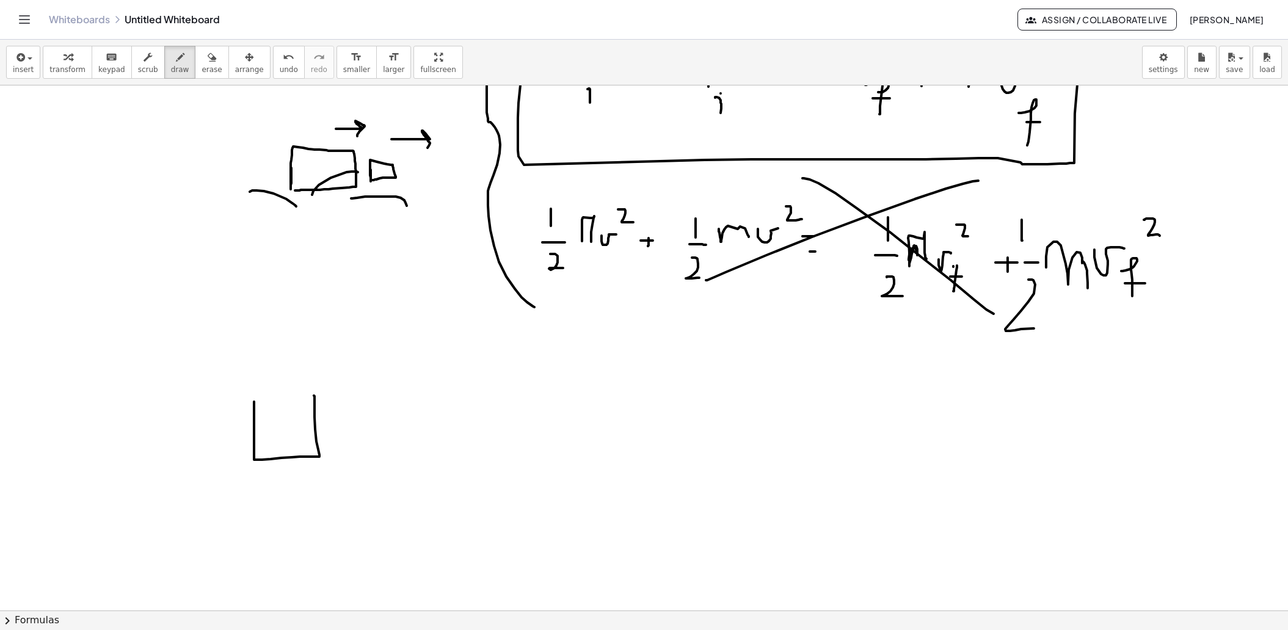
drag, startPoint x: 254, startPoint y: 401, endPoint x: 260, endPoint y: 395, distance: 8.2
click at [260, 395] on div at bounding box center [644, 454] width 1288 height 1052
drag, startPoint x: 172, startPoint y: 457, endPoint x: 227, endPoint y: 457, distance: 55.0
click at [227, 457] on div at bounding box center [644, 454] width 1288 height 1052
drag, startPoint x: 268, startPoint y: 457, endPoint x: 373, endPoint y: 488, distance: 109.4
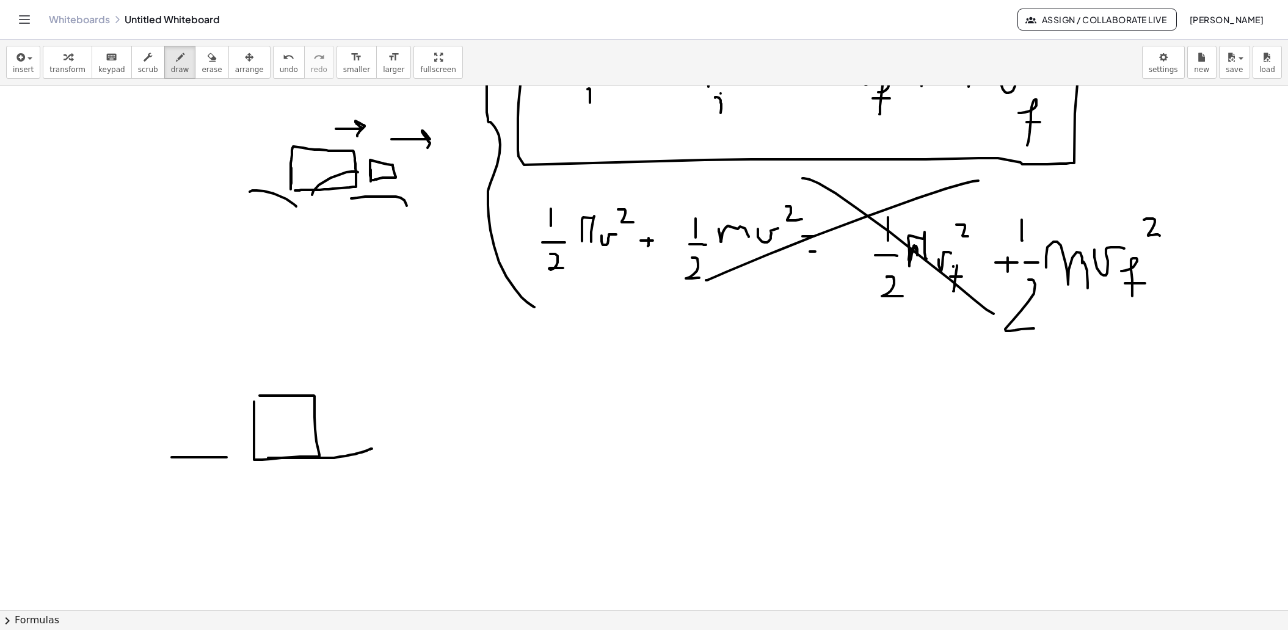
click at [373, 488] on div at bounding box center [644, 454] width 1288 height 1052
drag, startPoint x: 198, startPoint y: 426, endPoint x: 195, endPoint y: 447, distance: 21.5
click at [195, 447] on div at bounding box center [644, 454] width 1288 height 1052
drag, startPoint x: 235, startPoint y: 432, endPoint x: 263, endPoint y: 433, distance: 28.1
click at [263, 433] on div at bounding box center [644, 454] width 1288 height 1052
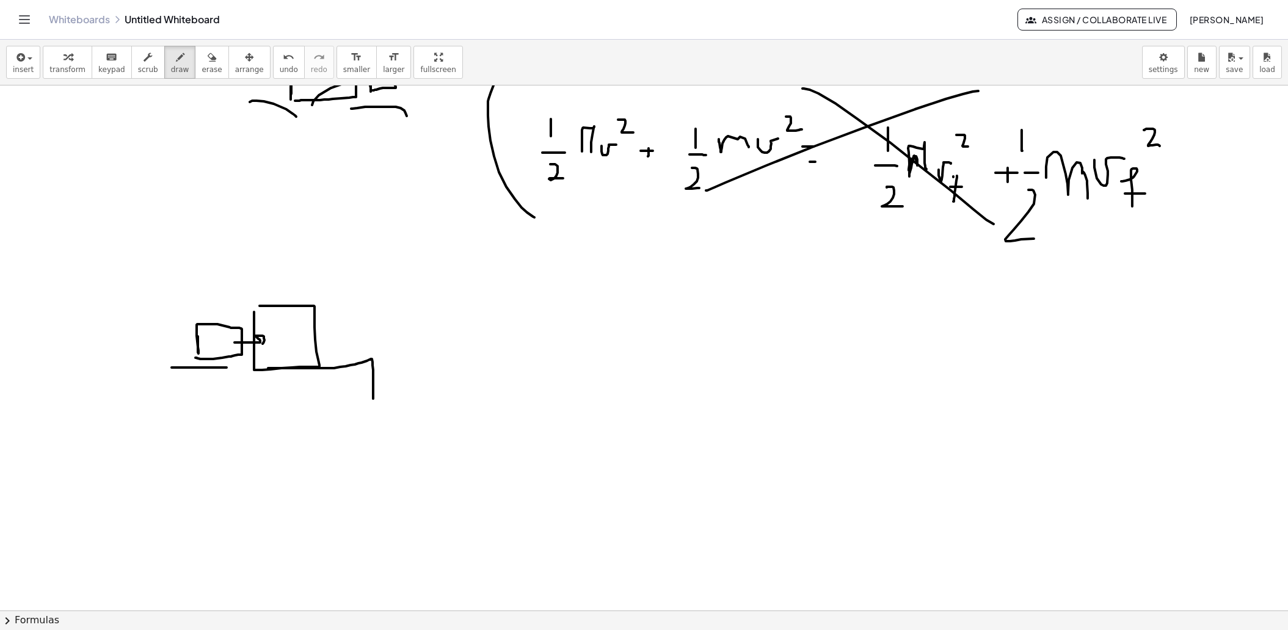
scroll to position [264, 0]
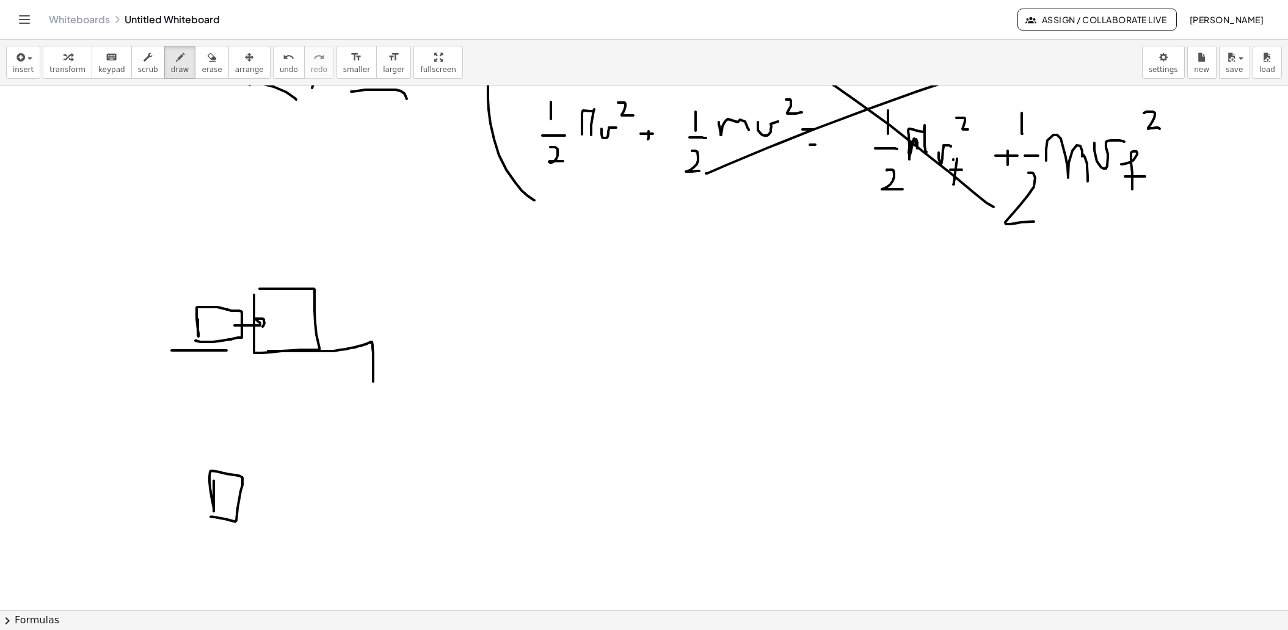
drag, startPoint x: 214, startPoint y: 480, endPoint x: 211, endPoint y: 516, distance: 36.2
click at [211, 516] on div at bounding box center [644, 347] width 1288 height 1052
drag, startPoint x: 263, startPoint y: 450, endPoint x: 246, endPoint y: 524, distance: 75.7
click at [246, 524] on div at bounding box center [644, 347] width 1288 height 1052
drag, startPoint x: 252, startPoint y: 486, endPoint x: 249, endPoint y: 536, distance: 50.2
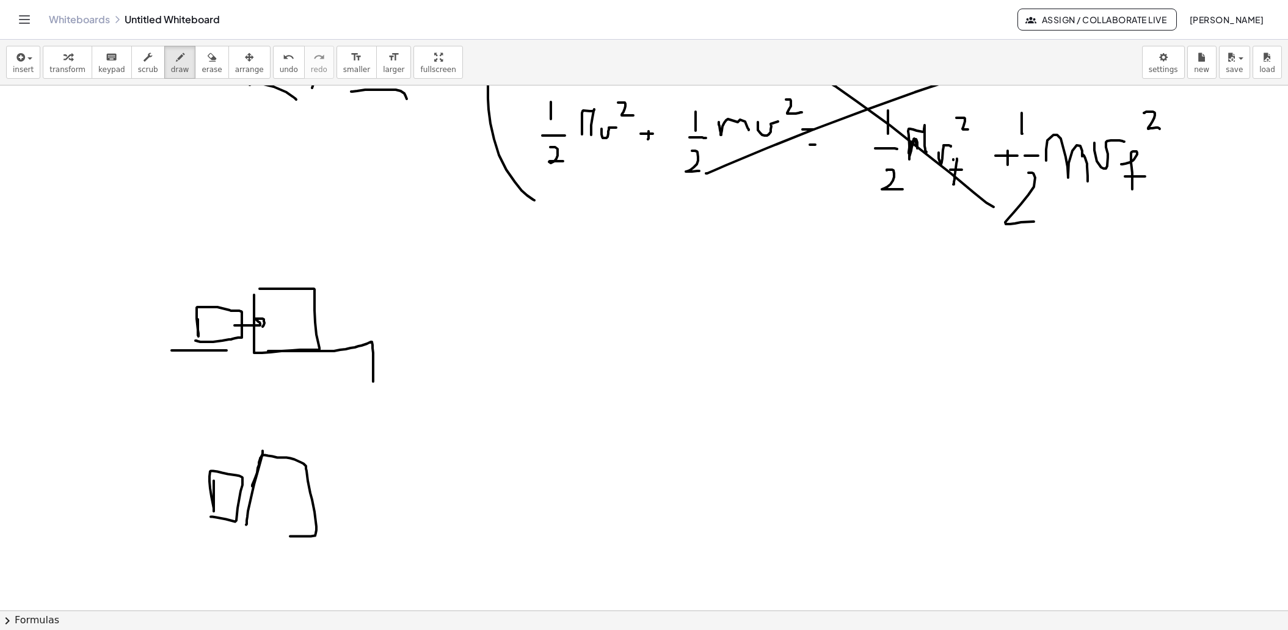
click at [249, 536] on div at bounding box center [644, 347] width 1288 height 1052
drag, startPoint x: 292, startPoint y: 238, endPoint x: 302, endPoint y: 263, distance: 27.7
click at [302, 263] on div at bounding box center [644, 347] width 1288 height 1052
drag, startPoint x: 166, startPoint y: 282, endPoint x: 197, endPoint y: 291, distance: 32.6
click at [197, 291] on div at bounding box center [644, 347] width 1288 height 1052
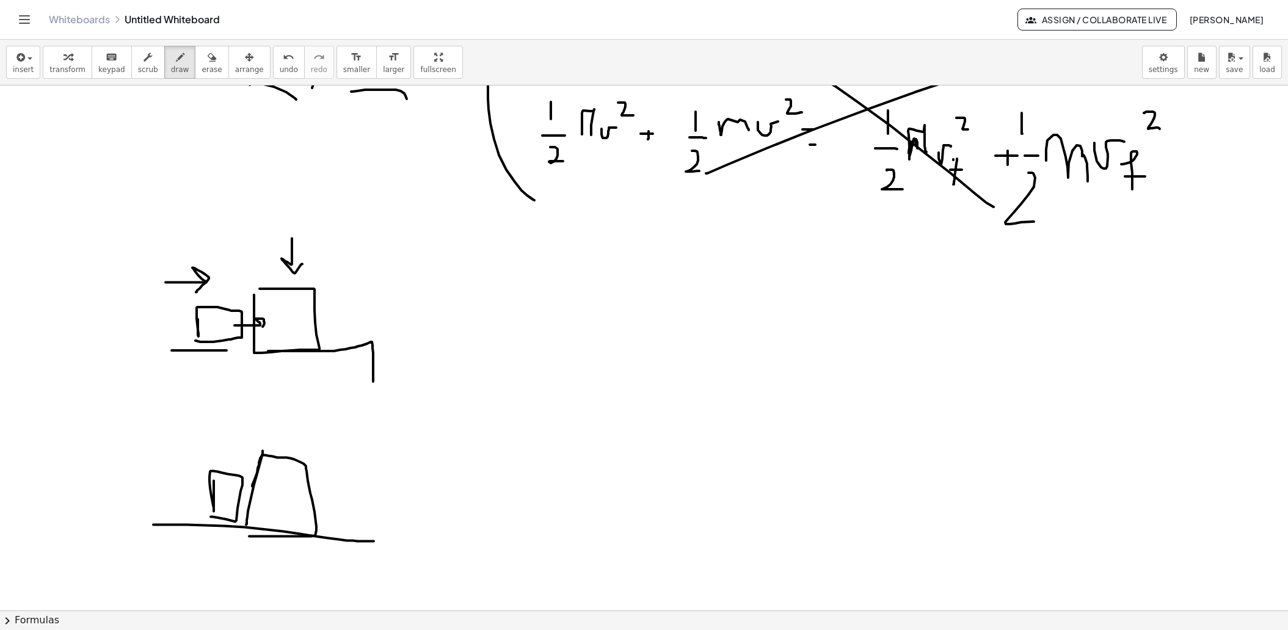
drag, startPoint x: 153, startPoint y: 524, endPoint x: 374, endPoint y: 540, distance: 221.7
click at [374, 540] on div at bounding box center [644, 347] width 1288 height 1052
drag, startPoint x: 331, startPoint y: 498, endPoint x: 421, endPoint y: 526, distance: 94.7
click at [421, 526] on div at bounding box center [644, 347] width 1288 height 1052
drag, startPoint x: 228, startPoint y: 497, endPoint x: 251, endPoint y: 503, distance: 23.3
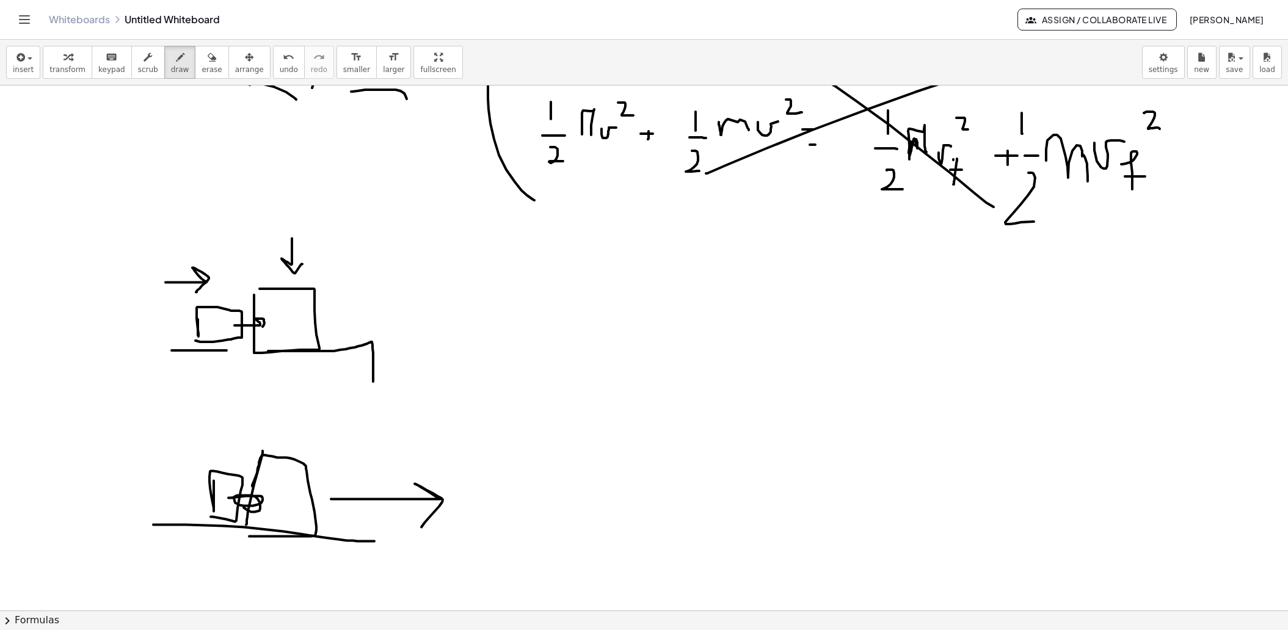
click at [251, 503] on div at bounding box center [644, 347] width 1288 height 1052
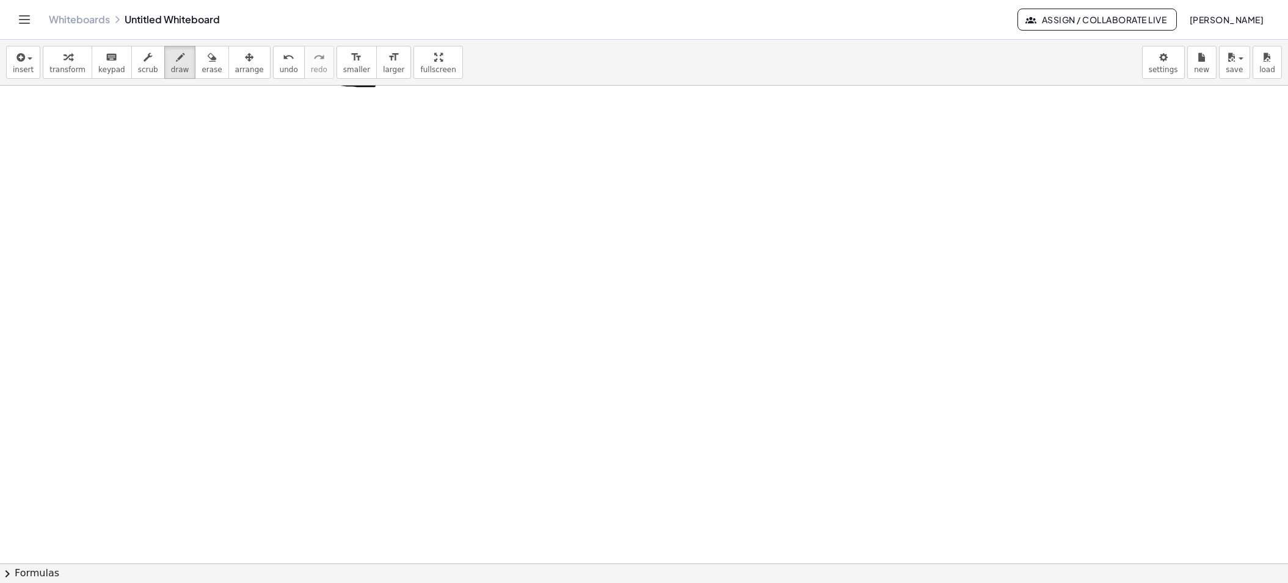
scroll to position [735, 0]
drag, startPoint x: 420, startPoint y: 170, endPoint x: 415, endPoint y: 273, distance: 102.7
click at [415, 273] on div at bounding box center [644, 67] width 1288 height 1435
click at [389, 274] on div at bounding box center [644, 67] width 1288 height 1435
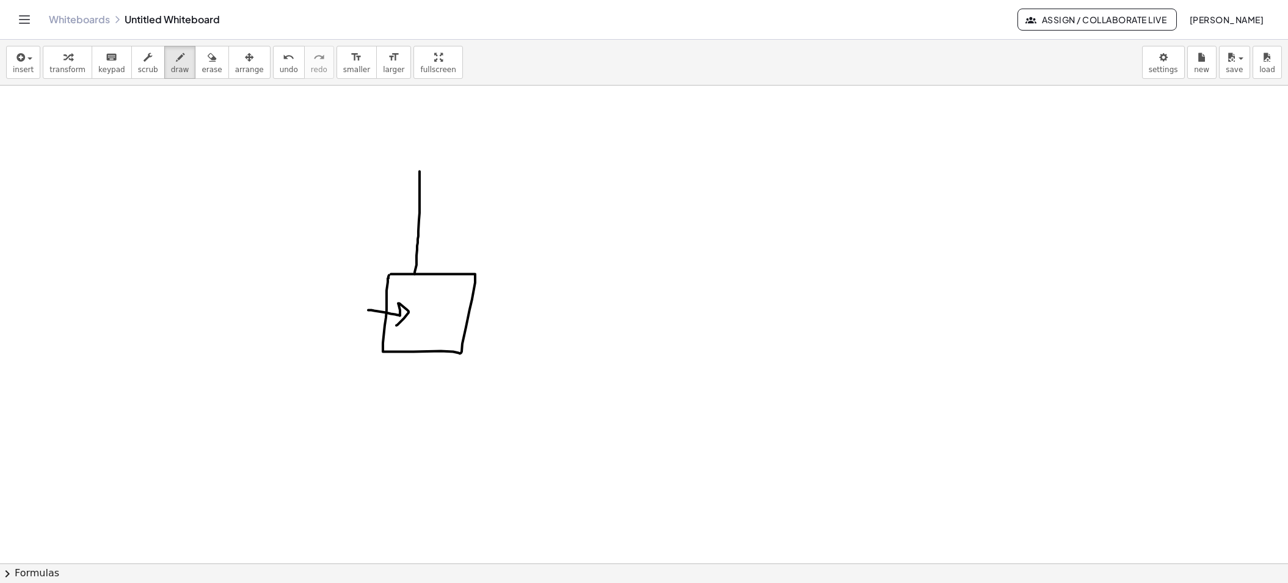
drag, startPoint x: 368, startPoint y: 309, endPoint x: 396, endPoint y: 324, distance: 32.0
click at [396, 324] on div at bounding box center [644, 67] width 1288 height 1435
drag, startPoint x: 340, startPoint y: 376, endPoint x: 340, endPoint y: 398, distance: 22.0
click at [340, 398] on div at bounding box center [644, 67] width 1288 height 1435
drag, startPoint x: 330, startPoint y: 410, endPoint x: 349, endPoint y: 410, distance: 18.9
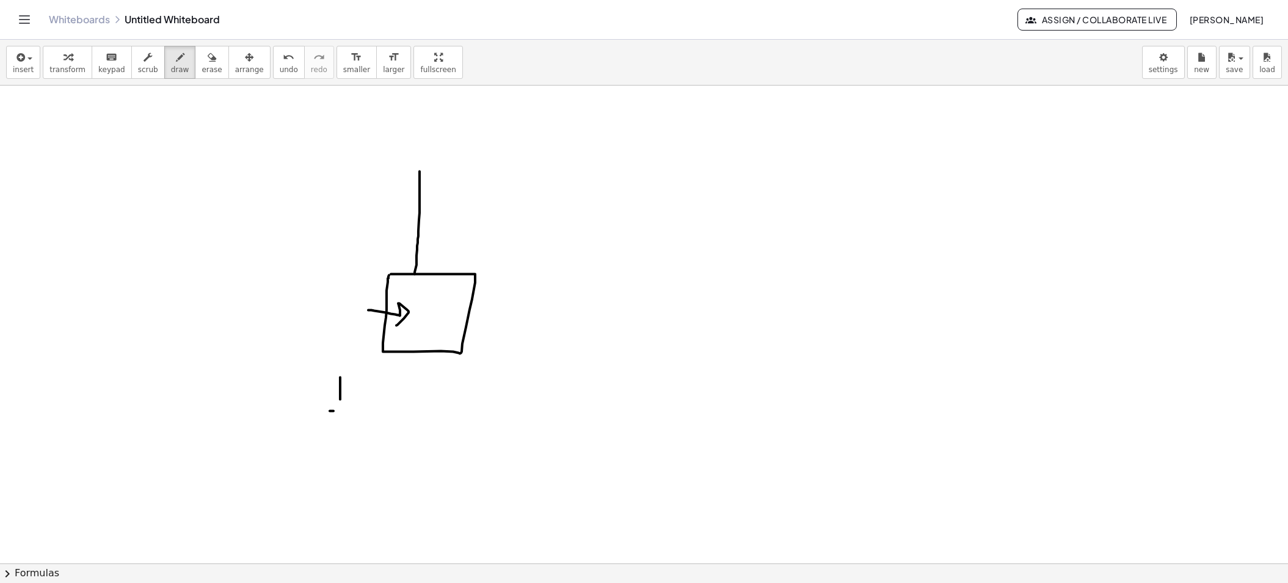
click at [349, 410] on div at bounding box center [644, 67] width 1288 height 1435
drag, startPoint x: 338, startPoint y: 417, endPoint x: 348, endPoint y: 438, distance: 23.5
click at [348, 438] on div at bounding box center [644, 67] width 1288 height 1435
drag, startPoint x: 376, startPoint y: 381, endPoint x: 378, endPoint y: 424, distance: 43.4
click at [378, 424] on div at bounding box center [644, 67] width 1288 height 1435
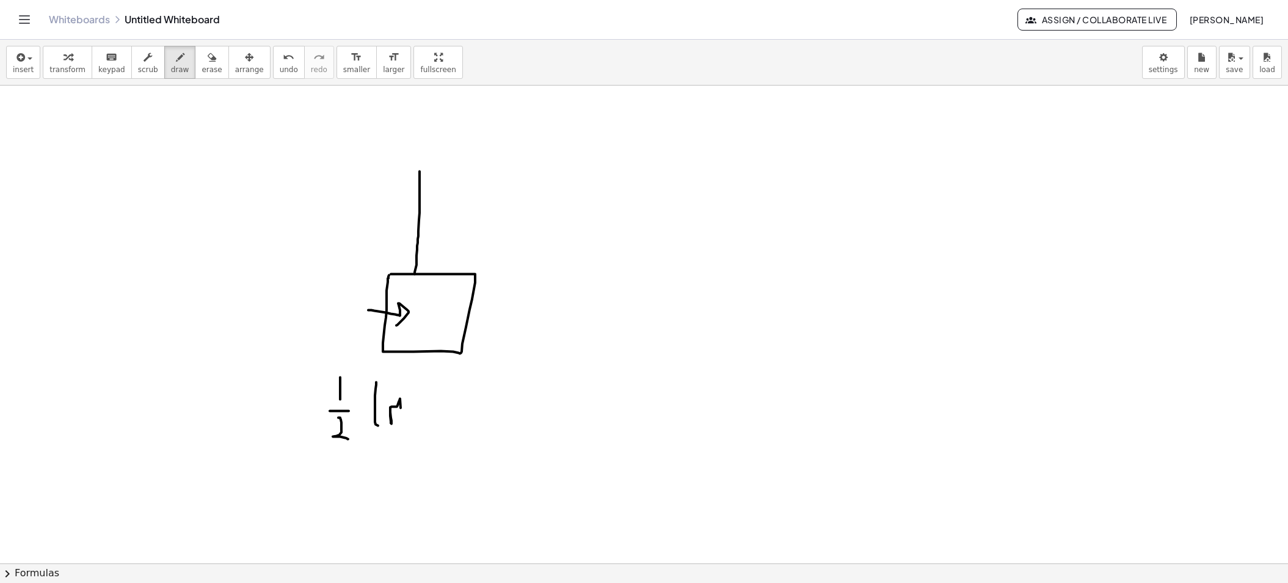
drag, startPoint x: 390, startPoint y: 408, endPoint x: 402, endPoint y: 419, distance: 16.4
click at [402, 419] on div at bounding box center [644, 67] width 1288 height 1435
drag, startPoint x: 425, startPoint y: 407, endPoint x: 425, endPoint y: 423, distance: 16.5
click at [425, 423] on div at bounding box center [644, 67] width 1288 height 1435
drag, startPoint x: 420, startPoint y: 416, endPoint x: 431, endPoint y: 416, distance: 11.0
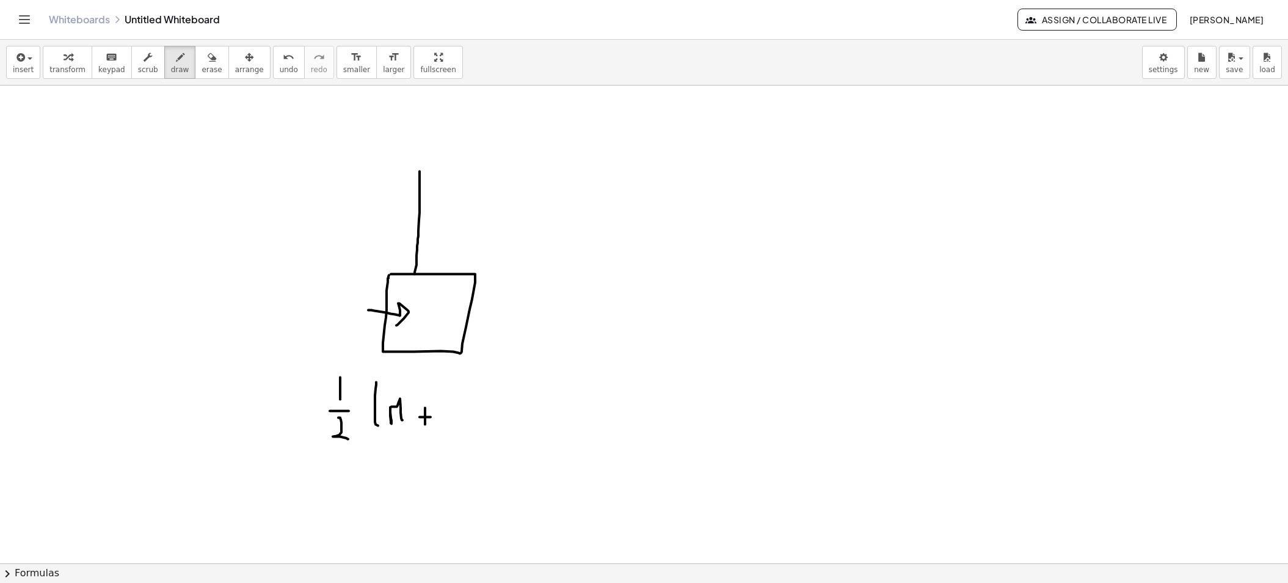
click at [431, 416] on div at bounding box center [644, 67] width 1288 height 1435
drag, startPoint x: 449, startPoint y: 421, endPoint x: 478, endPoint y: 392, distance: 40.6
click at [476, 420] on div at bounding box center [644, 67] width 1288 height 1435
drag, startPoint x: 478, startPoint y: 392, endPoint x: 485, endPoint y: 439, distance: 47.5
click at [485, 439] on div at bounding box center [644, 67] width 1288 height 1435
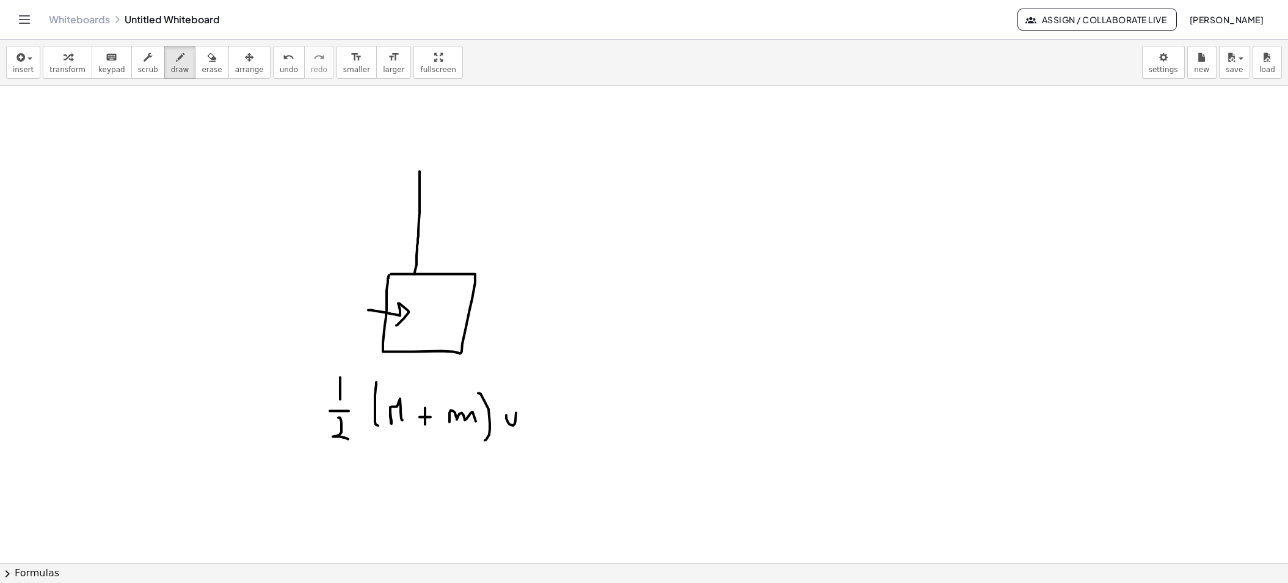
drag, startPoint x: 506, startPoint y: 414, endPoint x: 526, endPoint y: 401, distance: 23.4
click at [525, 401] on div at bounding box center [644, 67] width 1288 height 1435
drag, startPoint x: 527, startPoint y: 434, endPoint x: 525, endPoint y: 450, distance: 16.0
click at [525, 450] on div at bounding box center [644, 67] width 1288 height 1435
drag, startPoint x: 544, startPoint y: 383, endPoint x: 551, endPoint y: 399, distance: 18.0
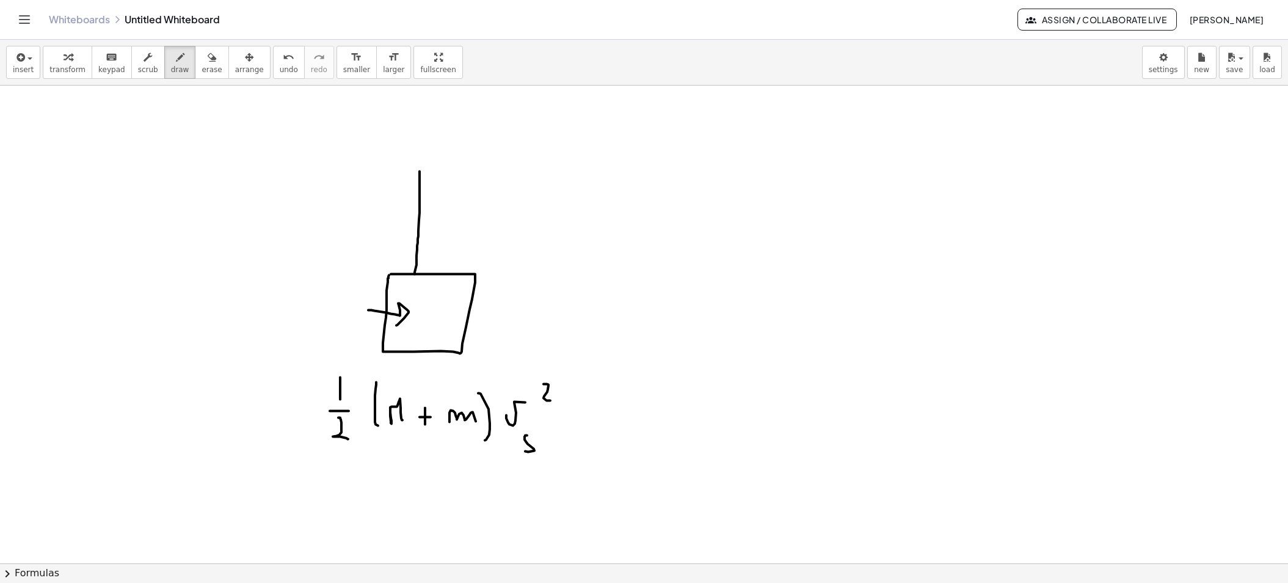
click at [551, 399] on div at bounding box center [644, 67] width 1288 height 1435
drag, startPoint x: 580, startPoint y: 417, endPoint x: 580, endPoint y: 430, distance: 12.8
click at [580, 430] on div at bounding box center [644, 67] width 1288 height 1435
drag, startPoint x: 573, startPoint y: 424, endPoint x: 586, endPoint y: 424, distance: 13.4
click at [586, 424] on div at bounding box center [644, 67] width 1288 height 1435
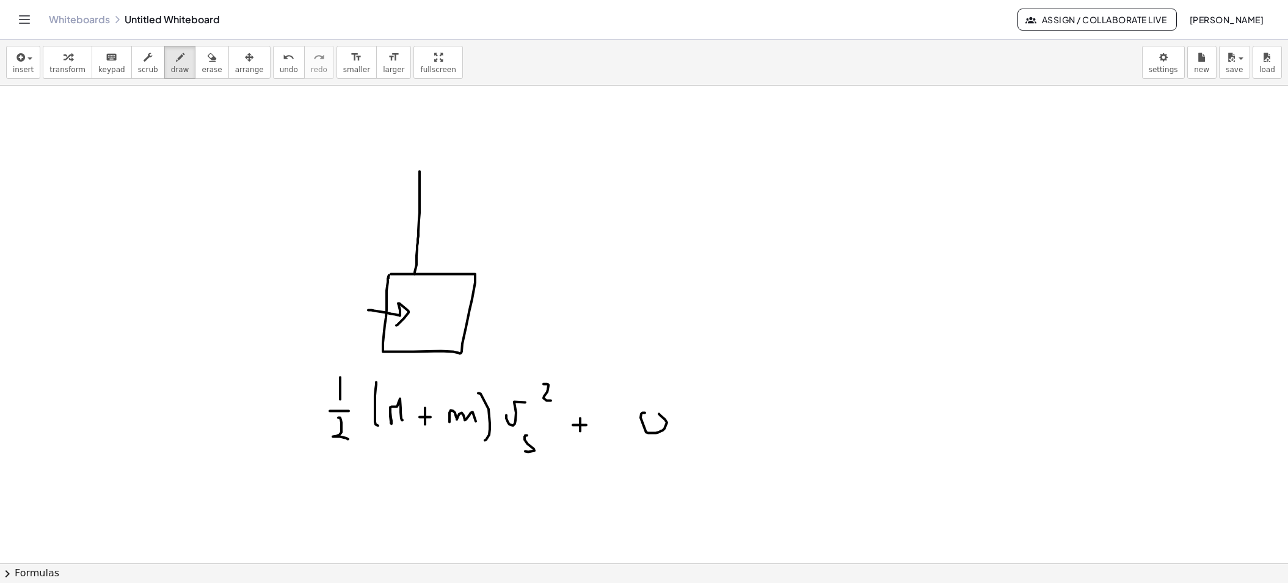
click at [652, 409] on div at bounding box center [644, 67] width 1288 height 1435
drag, startPoint x: 728, startPoint y: 435, endPoint x: 745, endPoint y: 435, distance: 17.1
click at [745, 435] on div at bounding box center [644, 67] width 1288 height 1435
drag, startPoint x: 727, startPoint y: 424, endPoint x: 743, endPoint y: 424, distance: 15.9
click at [743, 424] on div at bounding box center [644, 67] width 1288 height 1435
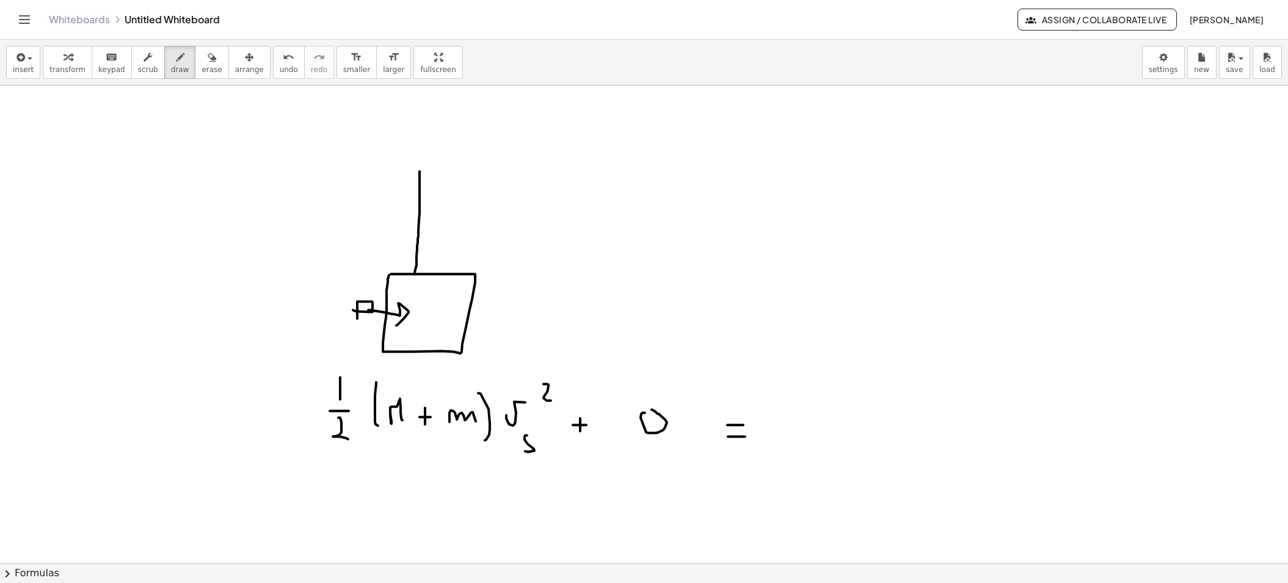
drag, startPoint x: 357, startPoint y: 302, endPoint x: 352, endPoint y: 309, distance: 8.3
click at [352, 309] on div at bounding box center [644, 67] width 1288 height 1435
drag, startPoint x: 44, startPoint y: 119, endPoint x: 53, endPoint y: 148, distance: 30.1
click at [53, 148] on div at bounding box center [644, 67] width 1288 height 1435
drag, startPoint x: 40, startPoint y: 137, endPoint x: 52, endPoint y: 137, distance: 11.6
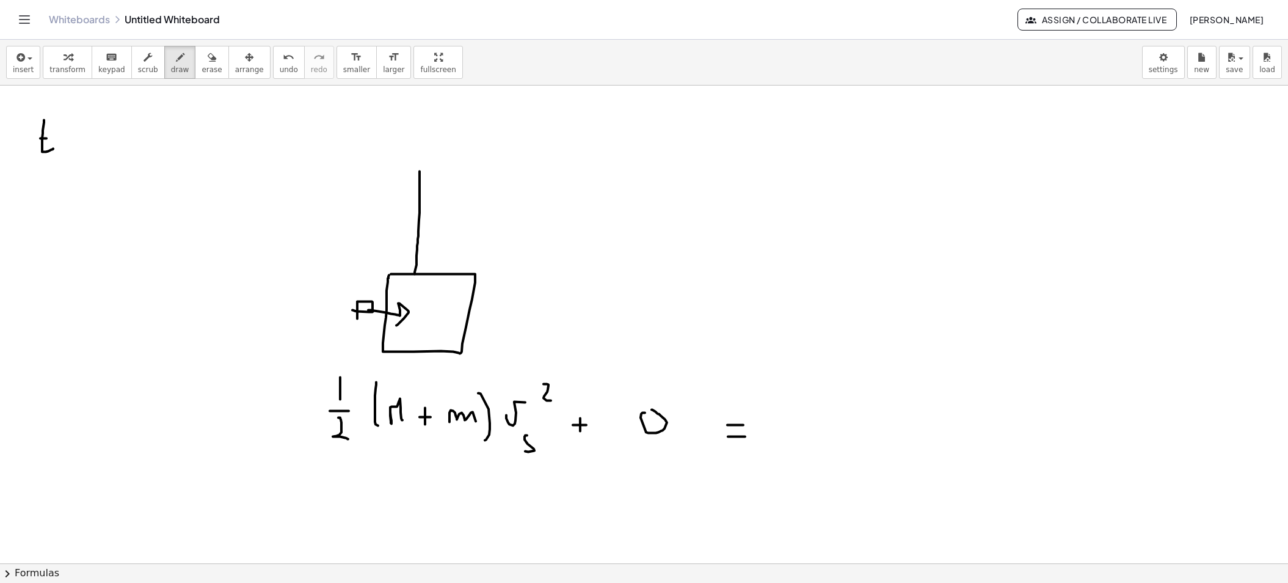
click at [52, 137] on div at bounding box center [644, 67] width 1288 height 1435
drag, startPoint x: 45, startPoint y: 126, endPoint x: 71, endPoint y: 122, distance: 26.6
click at [71, 122] on div at bounding box center [644, 67] width 1288 height 1435
drag, startPoint x: 71, startPoint y: 175, endPoint x: 68, endPoint y: 156, distance: 19.8
click at [68, 156] on div at bounding box center [644, 67] width 1288 height 1435
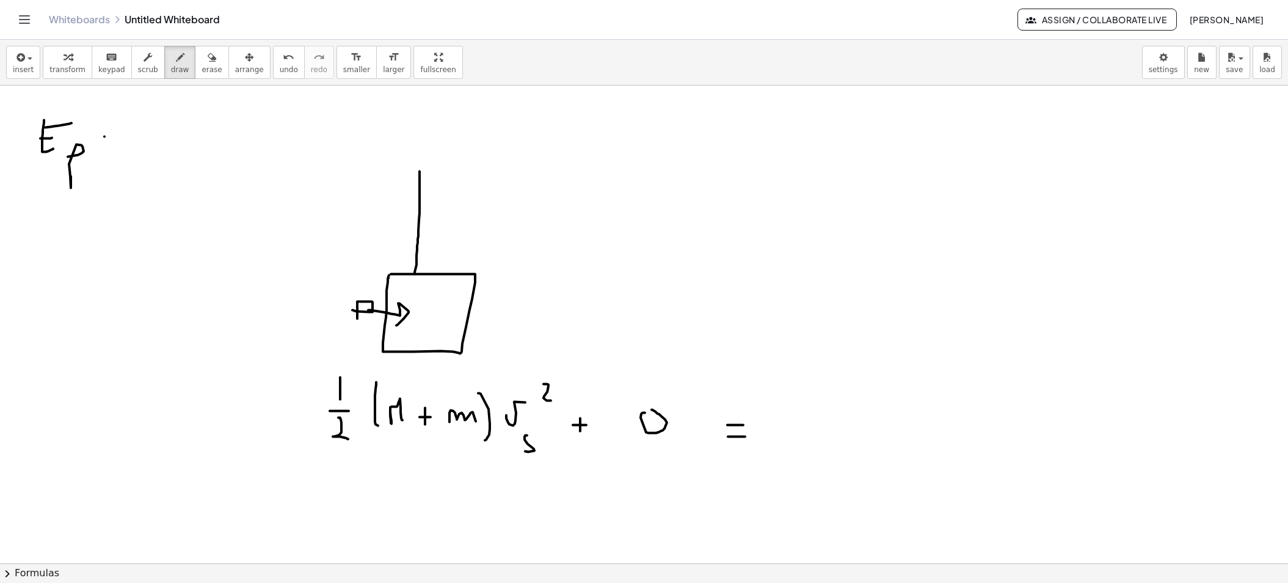
drag, startPoint x: 104, startPoint y: 136, endPoint x: 114, endPoint y: 136, distance: 9.8
click at [114, 136] on div at bounding box center [644, 67] width 1288 height 1435
click at [111, 141] on div at bounding box center [644, 67] width 1288 height 1435
drag, startPoint x: 133, startPoint y: 153, endPoint x: 167, endPoint y: 152, distance: 34.8
click at [167, 151] on div at bounding box center [644, 67] width 1288 height 1435
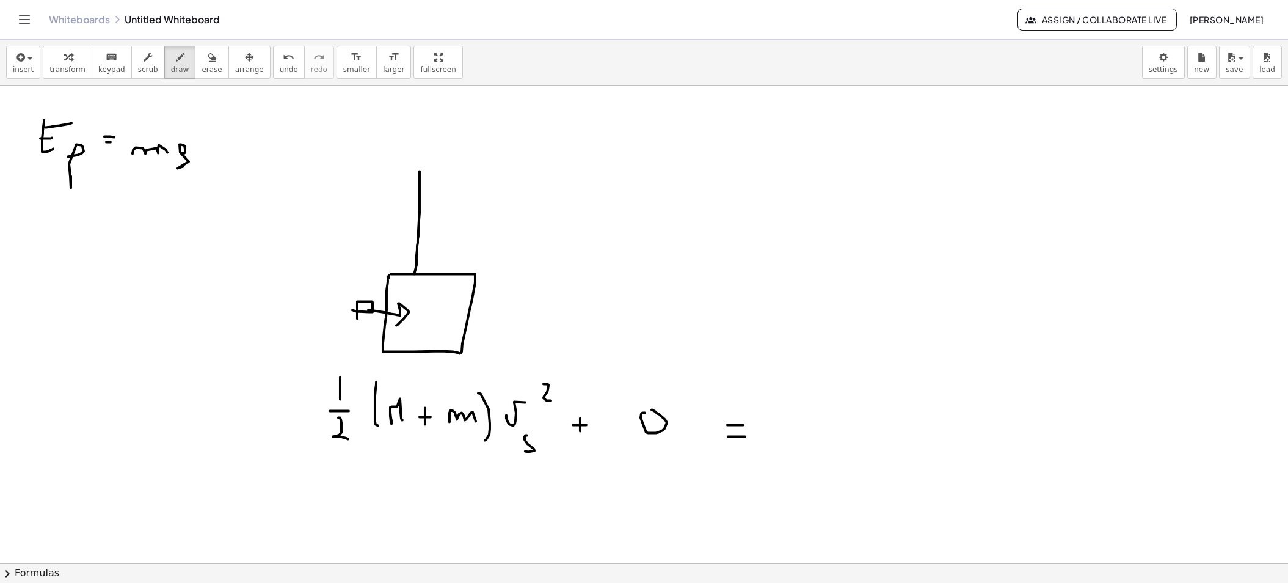
drag, startPoint x: 181, startPoint y: 152, endPoint x: 183, endPoint y: 166, distance: 13.7
click at [183, 166] on div at bounding box center [644, 67] width 1288 height 1435
drag, startPoint x: 203, startPoint y: 144, endPoint x: 231, endPoint y: 162, distance: 34.1
click at [231, 162] on div at bounding box center [644, 67] width 1288 height 1435
drag, startPoint x: 928, startPoint y: 163, endPoint x: 988, endPoint y: 214, distance: 78.8
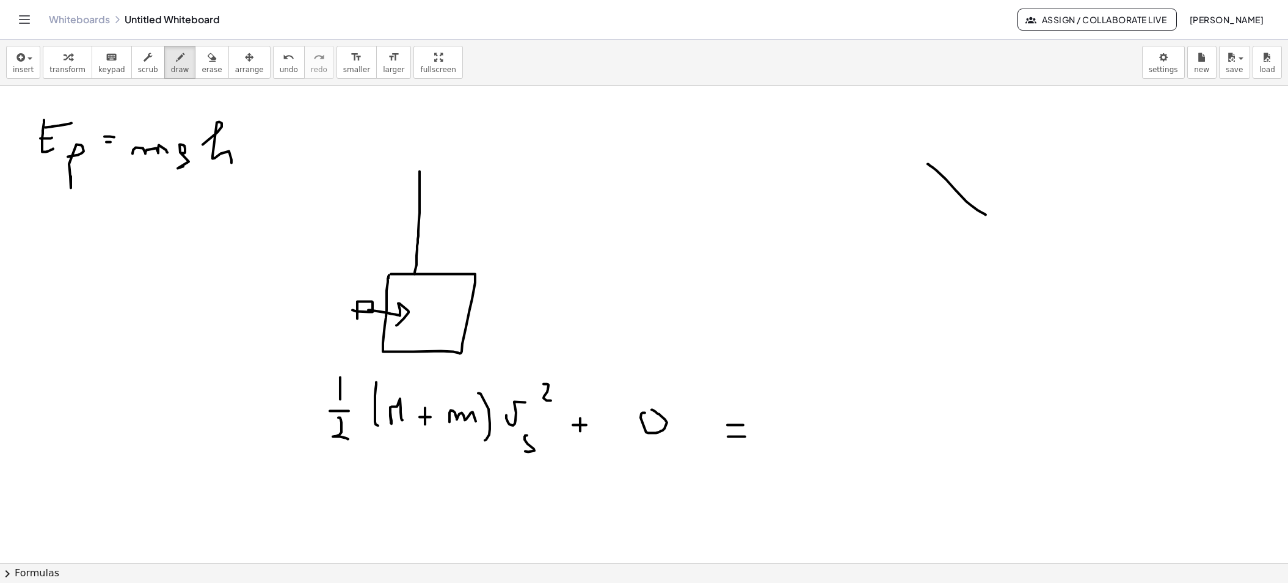
click at [988, 214] on div at bounding box center [644, 67] width 1288 height 1435
drag, startPoint x: 1010, startPoint y: 202, endPoint x: 1017, endPoint y: 201, distance: 7.4
click at [1017, 201] on div at bounding box center [644, 67] width 1288 height 1435
drag, startPoint x: 1016, startPoint y: 239, endPoint x: 1005, endPoint y: 246, distance: 13.1
click at [1005, 246] on div at bounding box center [644, 67] width 1288 height 1435
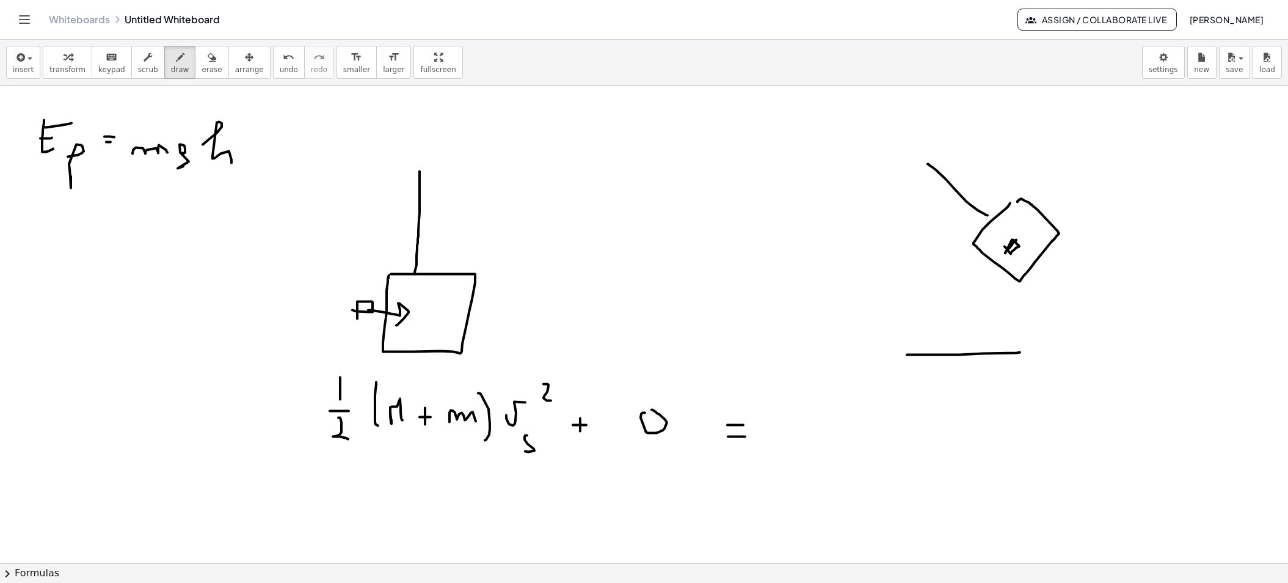
click at [1020, 351] on div at bounding box center [644, 67] width 1288 height 1435
click at [1004, 344] on div at bounding box center [644, 67] width 1288 height 1435
click at [1060, 324] on div at bounding box center [644, 67] width 1288 height 1435
click at [829, 413] on div at bounding box center [644, 67] width 1288 height 1435
click at [919, 442] on div at bounding box center [644, 67] width 1288 height 1435
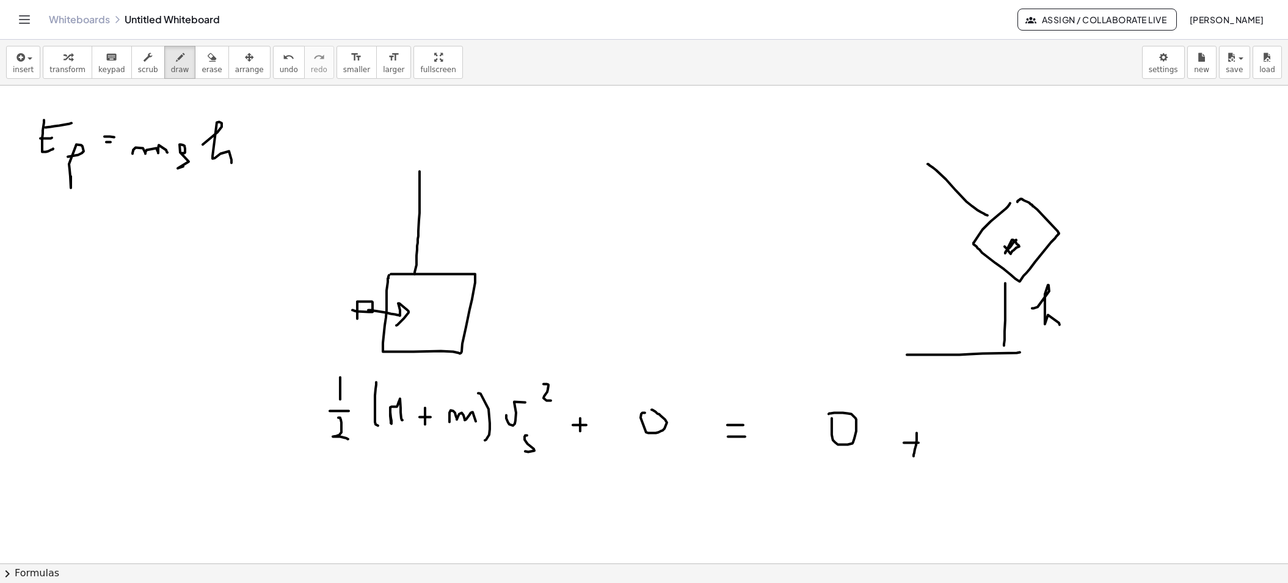
click at [914, 455] on div at bounding box center [644, 67] width 1288 height 1435
click at [963, 458] on div at bounding box center [644, 67] width 1288 height 1435
click at [1005, 442] on div at bounding box center [644, 67] width 1288 height 1435
click at [1030, 442] on div at bounding box center [644, 67] width 1288 height 1435
click at [1039, 439] on div at bounding box center [644, 67] width 1288 height 1435
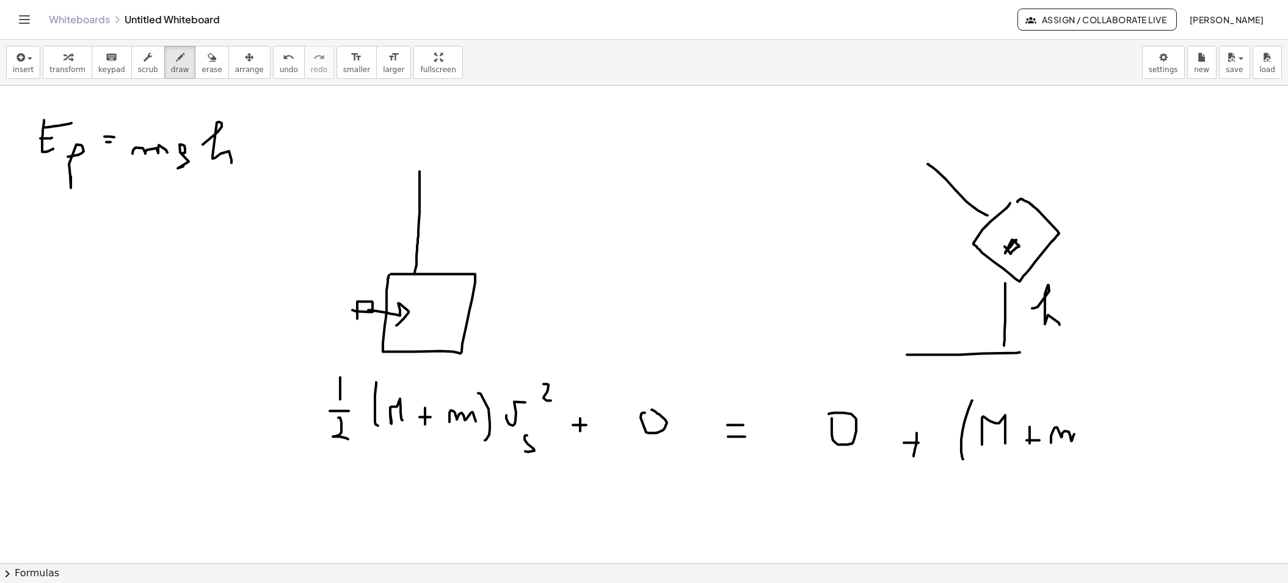
click at [1080, 439] on div at bounding box center [644, 67] width 1288 height 1435
click at [1101, 446] on div at bounding box center [644, 67] width 1288 height 1435
drag, startPoint x: 1124, startPoint y: 432, endPoint x: 1142, endPoint y: 449, distance: 25.1
click at [1142, 449] on div at bounding box center [644, 67] width 1288 height 1435
drag, startPoint x: 1172, startPoint y: 443, endPoint x: 1187, endPoint y: 474, distance: 34.4
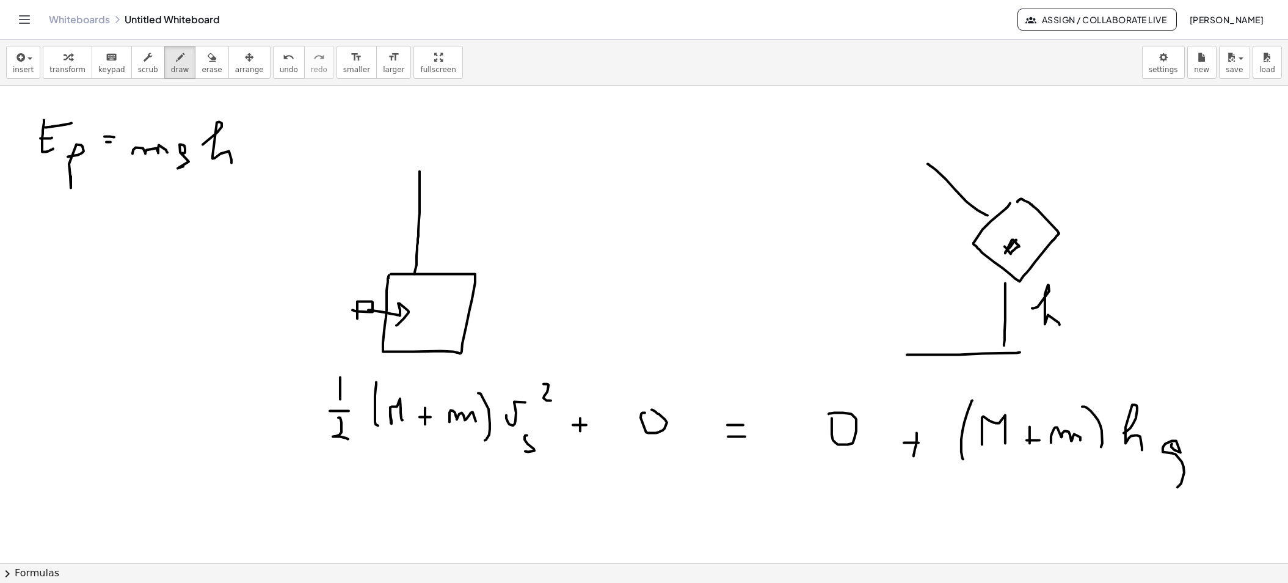
click at [1187, 474] on div at bounding box center [644, 67] width 1288 height 1435
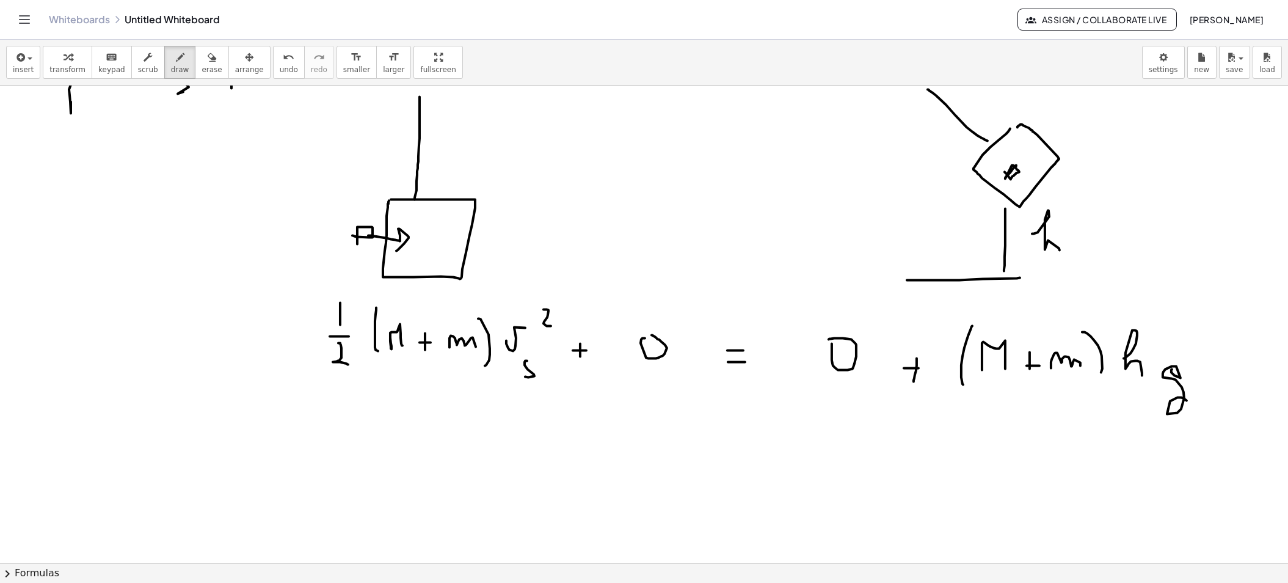
scroll to position [821, 0]
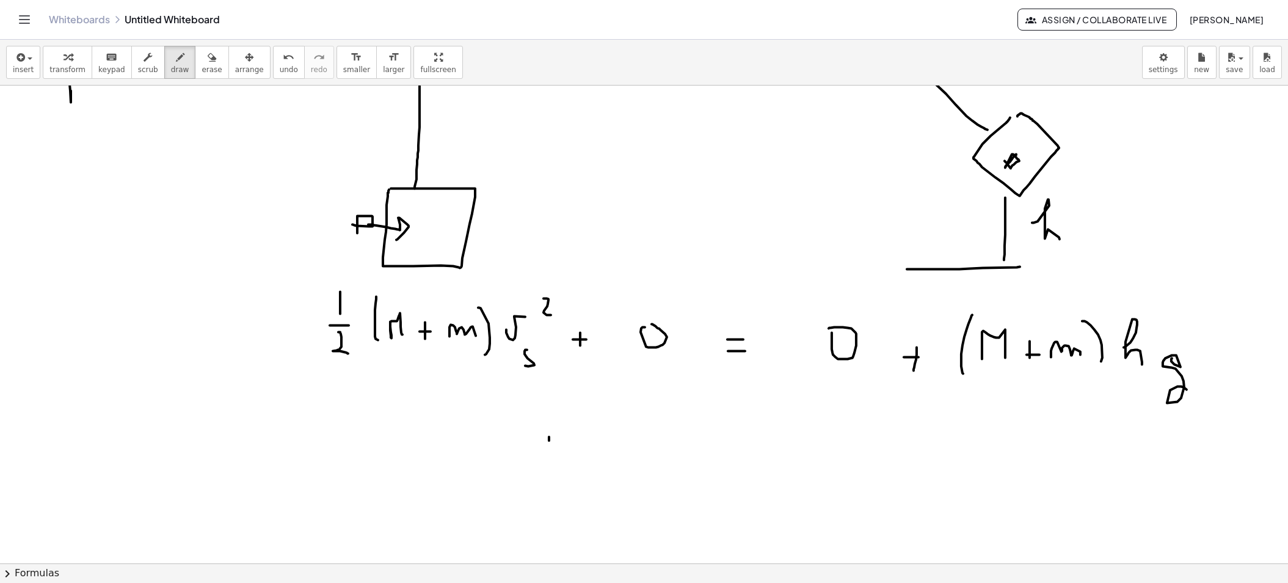
drag, startPoint x: 549, startPoint y: 436, endPoint x: 549, endPoint y: 471, distance: 34.8
drag, startPoint x: 528, startPoint y: 481, endPoint x: 565, endPoint y: 481, distance: 37.3
drag, startPoint x: 550, startPoint y: 486, endPoint x: 564, endPoint y: 506, distance: 24.9
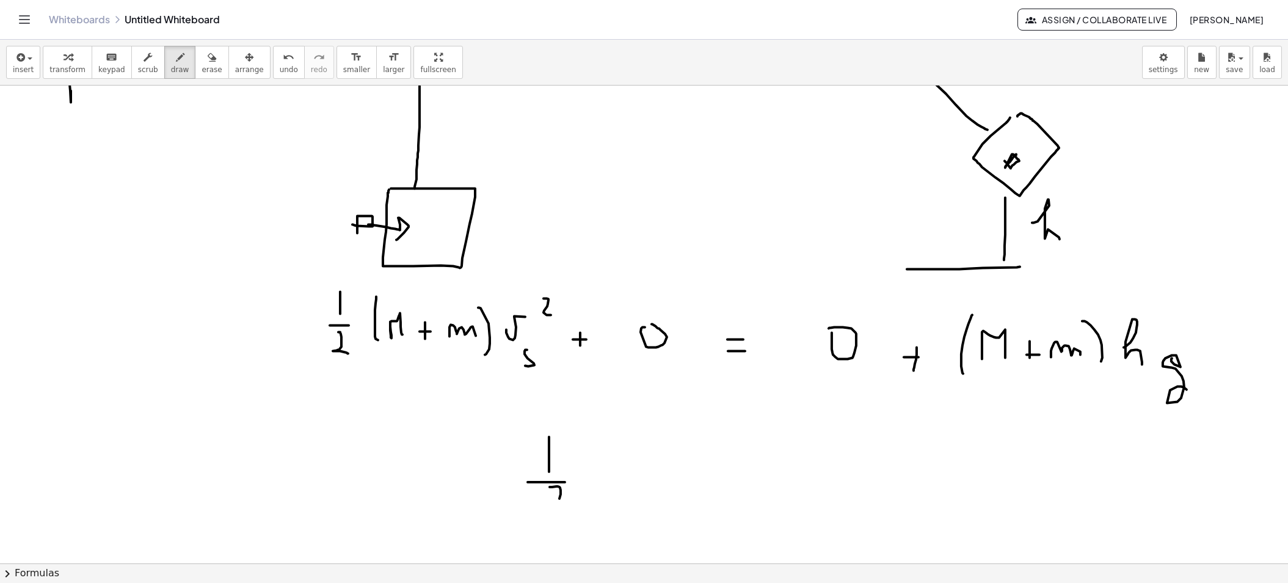
drag, startPoint x: 589, startPoint y: 444, endPoint x: 584, endPoint y: 487, distance: 43.0
drag, startPoint x: 600, startPoint y: 475, endPoint x: 638, endPoint y: 475, distance: 37.3
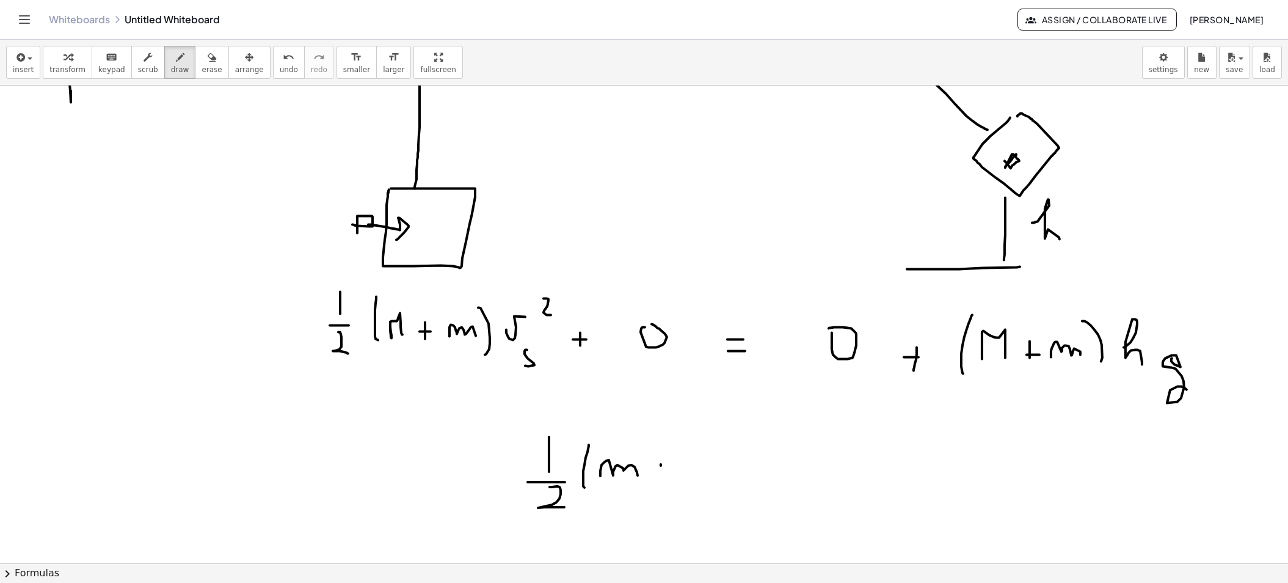
drag, startPoint x: 661, startPoint y: 464, endPoint x: 661, endPoint y: 478, distance: 14.7
drag, startPoint x: 656, startPoint y: 473, endPoint x: 668, endPoint y: 473, distance: 11.6
click at [282, 63] on button "undo undo" at bounding box center [289, 62] width 32 height 33
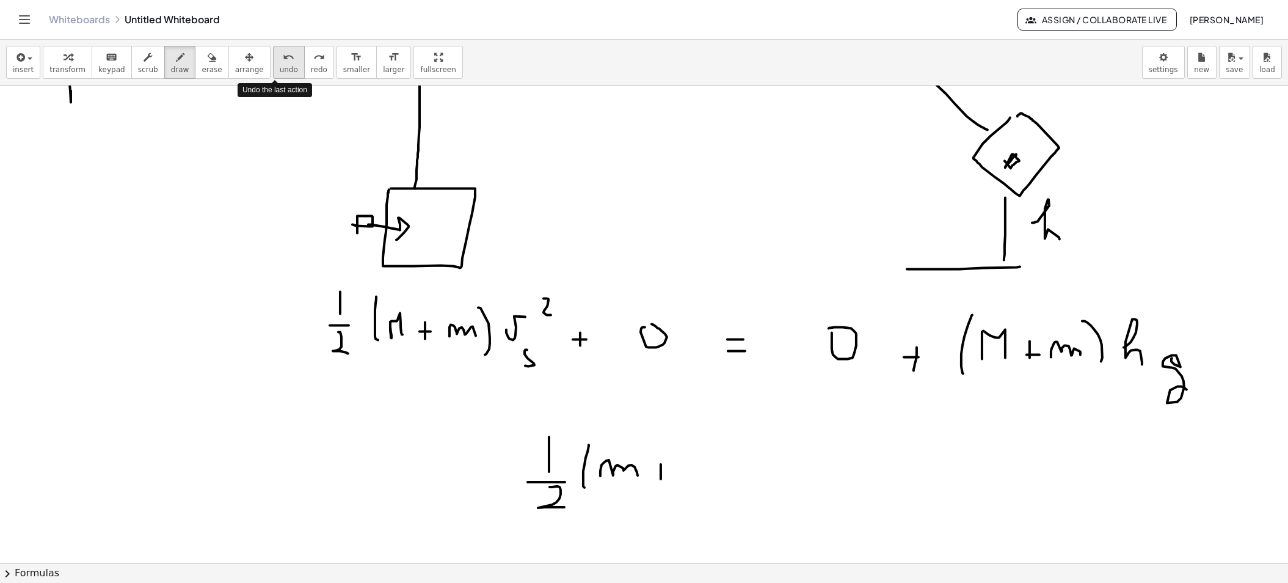
click at [282, 63] on button "undo undo" at bounding box center [289, 62] width 32 height 33
drag, startPoint x: 624, startPoint y: 455, endPoint x: 641, endPoint y: 482, distance: 31.9
drag, startPoint x: 658, startPoint y: 479, endPoint x: 677, endPoint y: 479, distance: 18.3
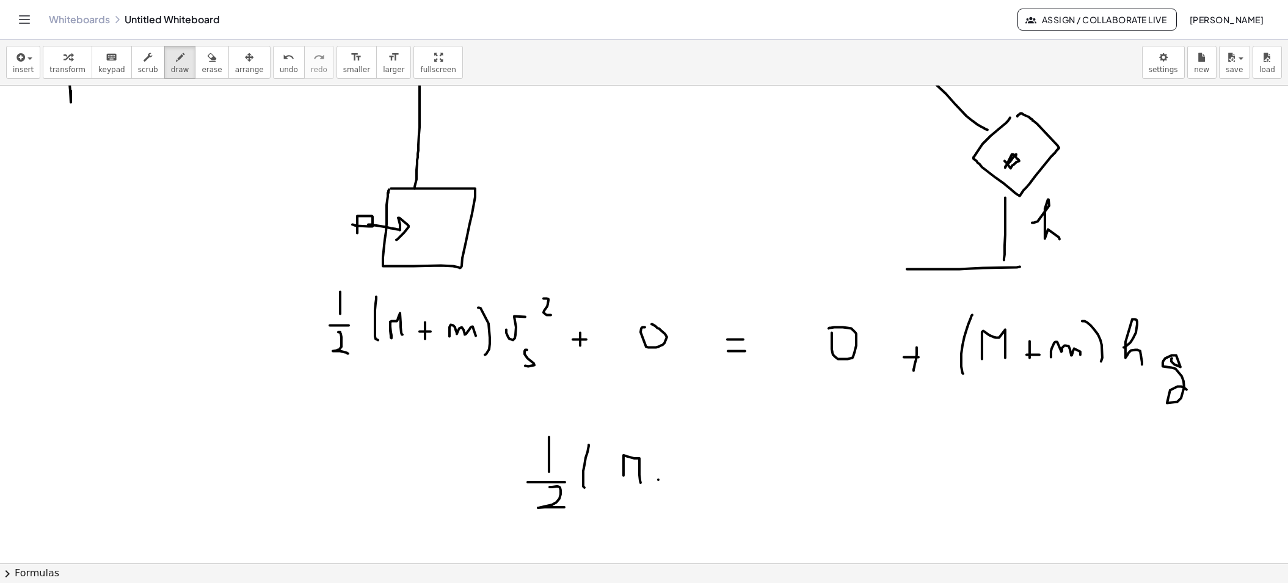
drag, startPoint x: 672, startPoint y: 475, endPoint x: 672, endPoint y: 486, distance: 10.4
drag, startPoint x: 706, startPoint y: 478, endPoint x: 743, endPoint y: 484, distance: 37.3
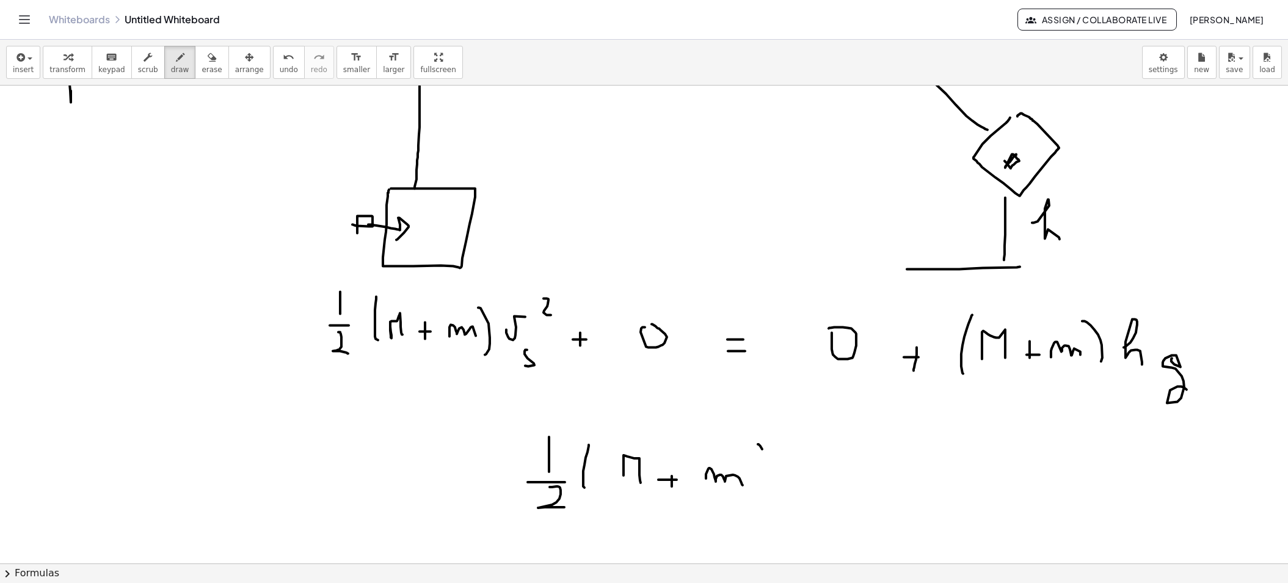
drag, startPoint x: 758, startPoint y: 443, endPoint x: 765, endPoint y: 506, distance: 63.3
drag, startPoint x: 786, startPoint y: 485, endPoint x: 826, endPoint y: 457, distance: 48.6
drag, startPoint x: 826, startPoint y: 485, endPoint x: 820, endPoint y: 503, distance: 18.5
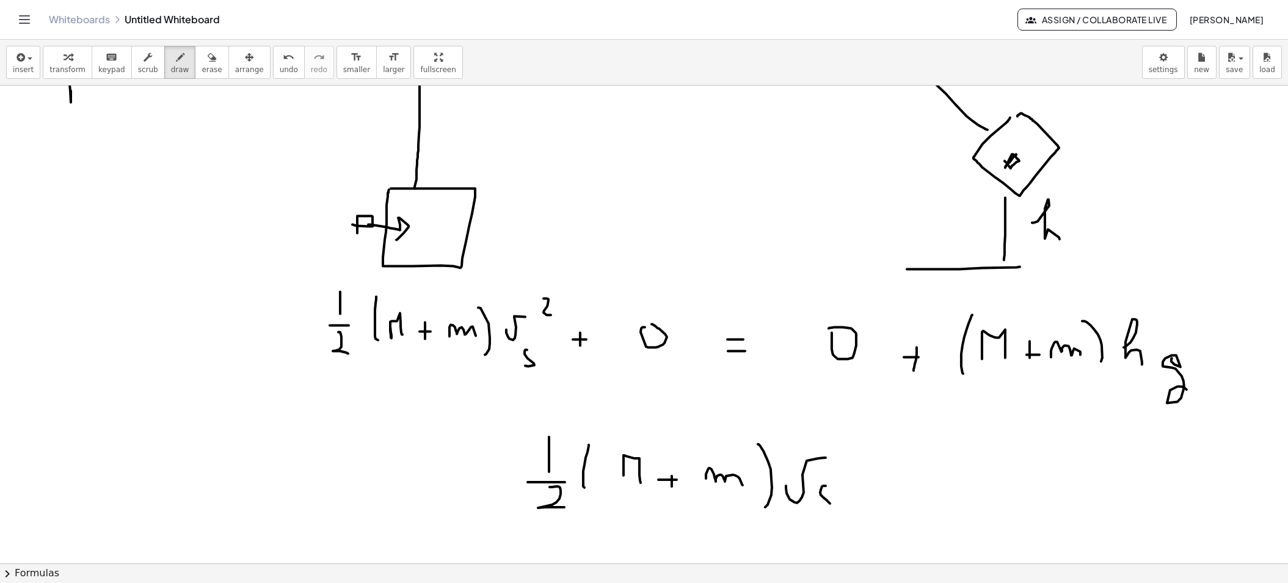
drag, startPoint x: 843, startPoint y: 424, endPoint x: 880, endPoint y: 487, distance: 72.8
drag, startPoint x: 880, startPoint y: 487, endPoint x: 895, endPoint y: 487, distance: 14.7
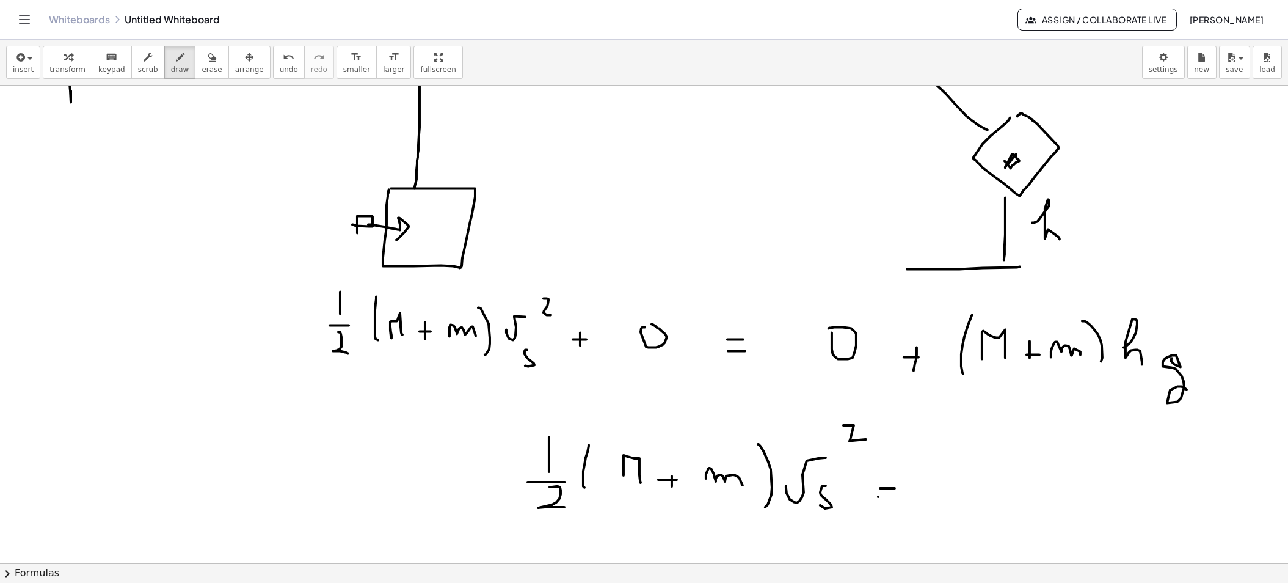
drag, startPoint x: 878, startPoint y: 496, endPoint x: 893, endPoint y: 496, distance: 15.3
drag, startPoint x: 946, startPoint y: 479, endPoint x: 962, endPoint y: 514, distance: 37.7
drag, startPoint x: 998, startPoint y: 486, endPoint x: 998, endPoint y: 507, distance: 20.8
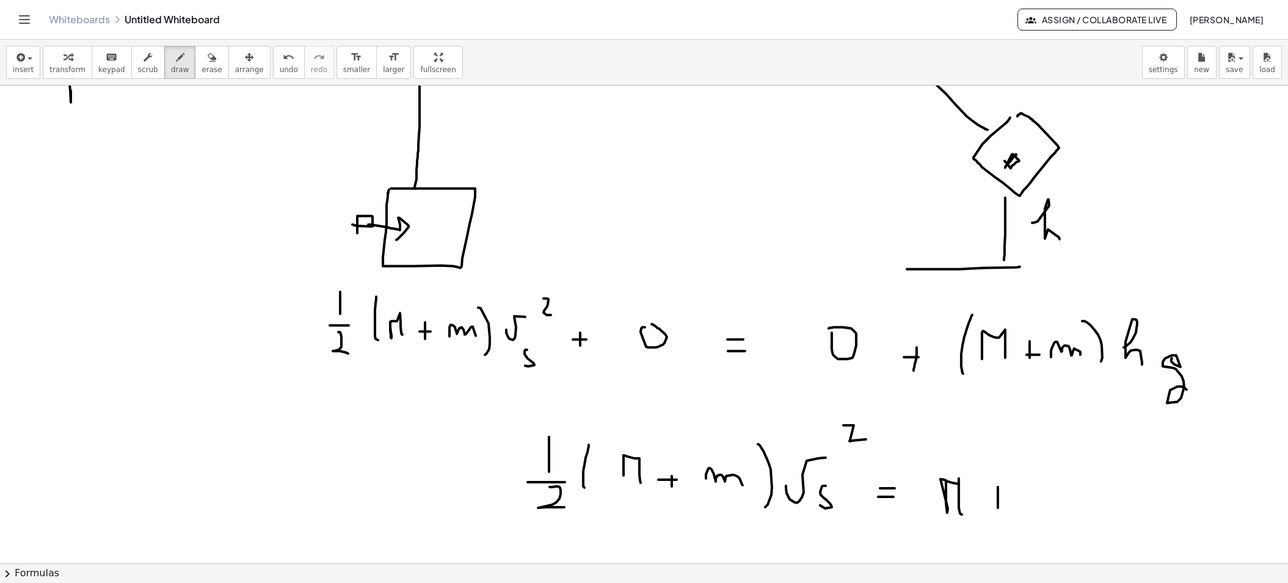
drag, startPoint x: 986, startPoint y: 497, endPoint x: 1002, endPoint y: 497, distance: 16.5
drag, startPoint x: 1019, startPoint y: 501, endPoint x: 1030, endPoint y: 489, distance: 16.0
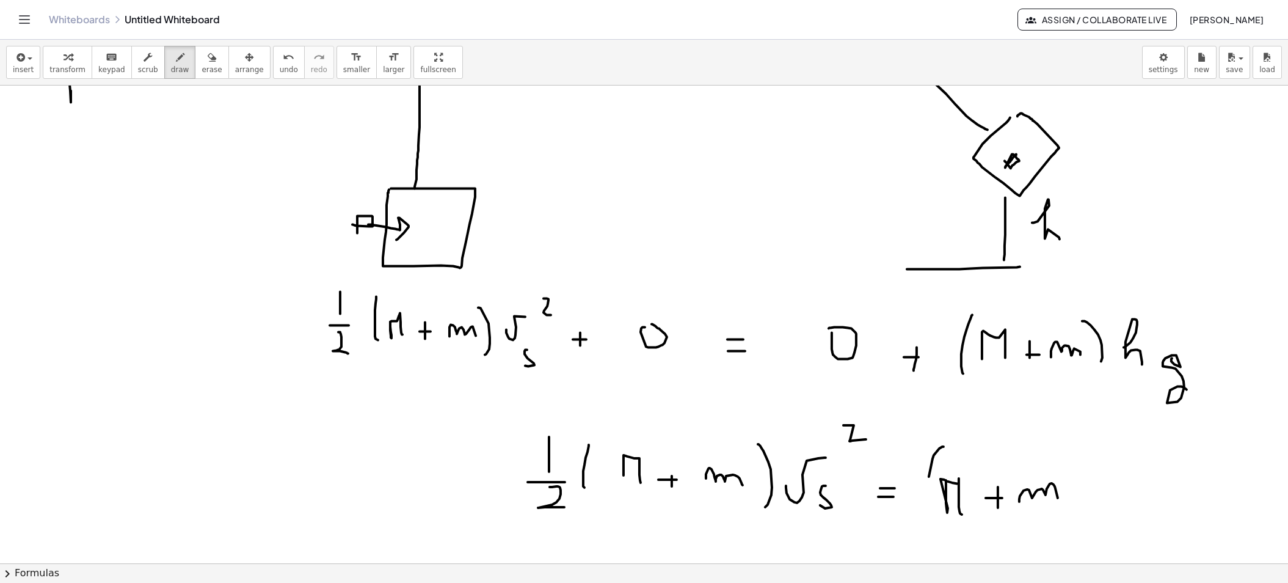
drag, startPoint x: 944, startPoint y: 446, endPoint x: 934, endPoint y: 527, distance: 81.8
drag, startPoint x: 1042, startPoint y: 445, endPoint x: 1073, endPoint y: 504, distance: 66.6
drag, startPoint x: 1098, startPoint y: 496, endPoint x: 1127, endPoint y: 506, distance: 30.9
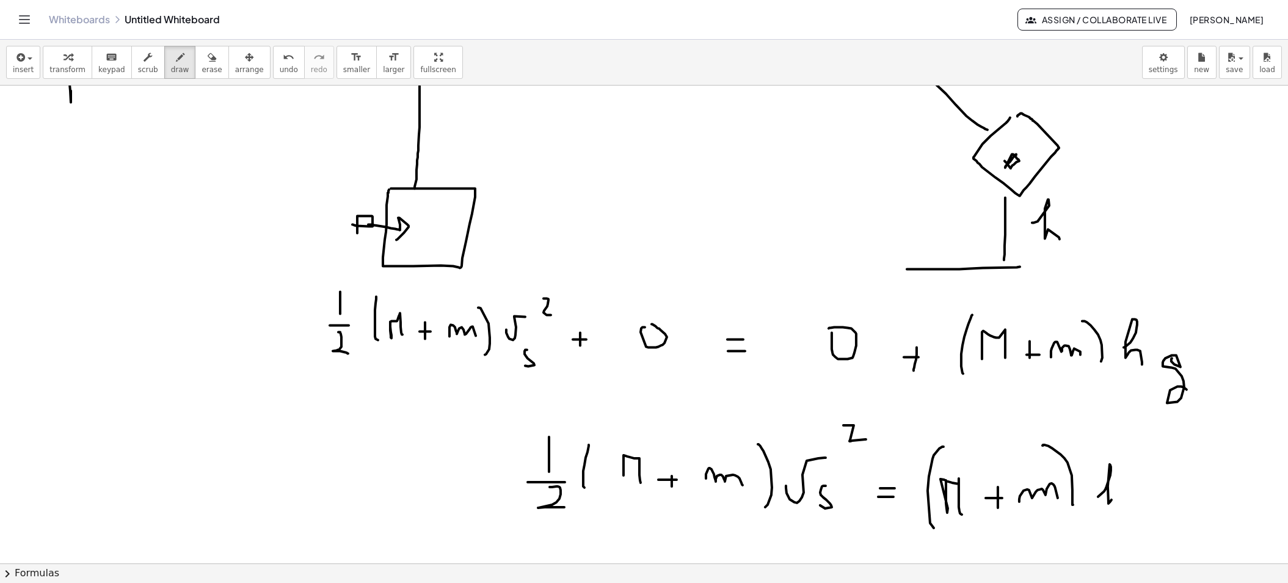
drag, startPoint x: 1140, startPoint y: 503, endPoint x: 1133, endPoint y: 518, distance: 16.4
drag, startPoint x: 933, startPoint y: 524, endPoint x: 1022, endPoint y: 470, distance: 103.9
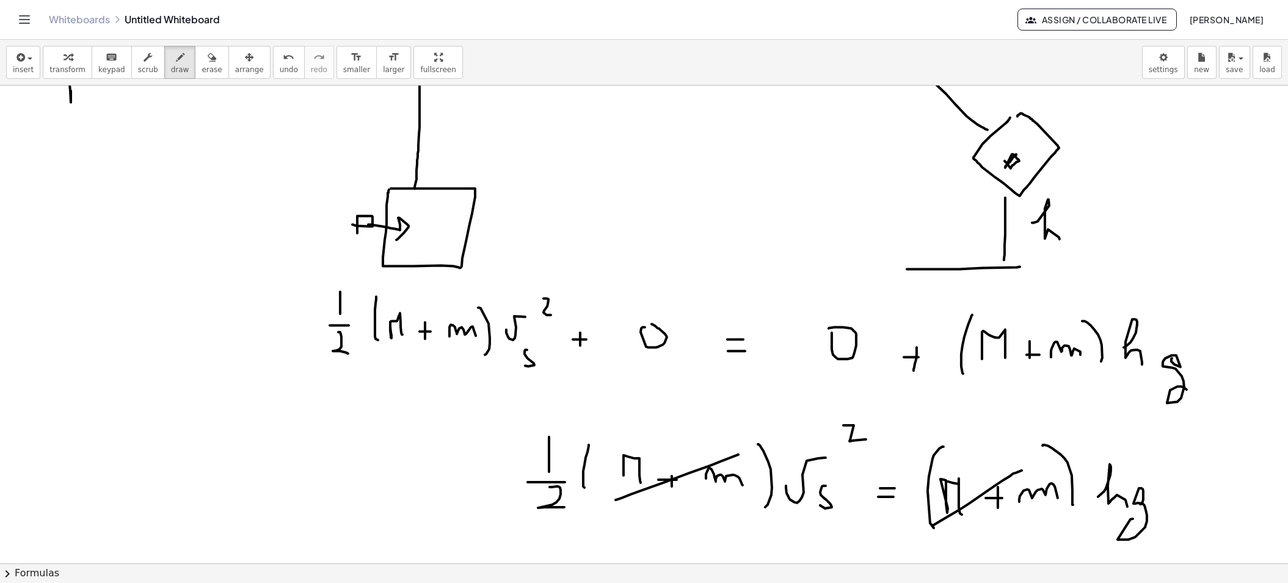
drag, startPoint x: 616, startPoint y: 499, endPoint x: 738, endPoint y: 454, distance: 130.8
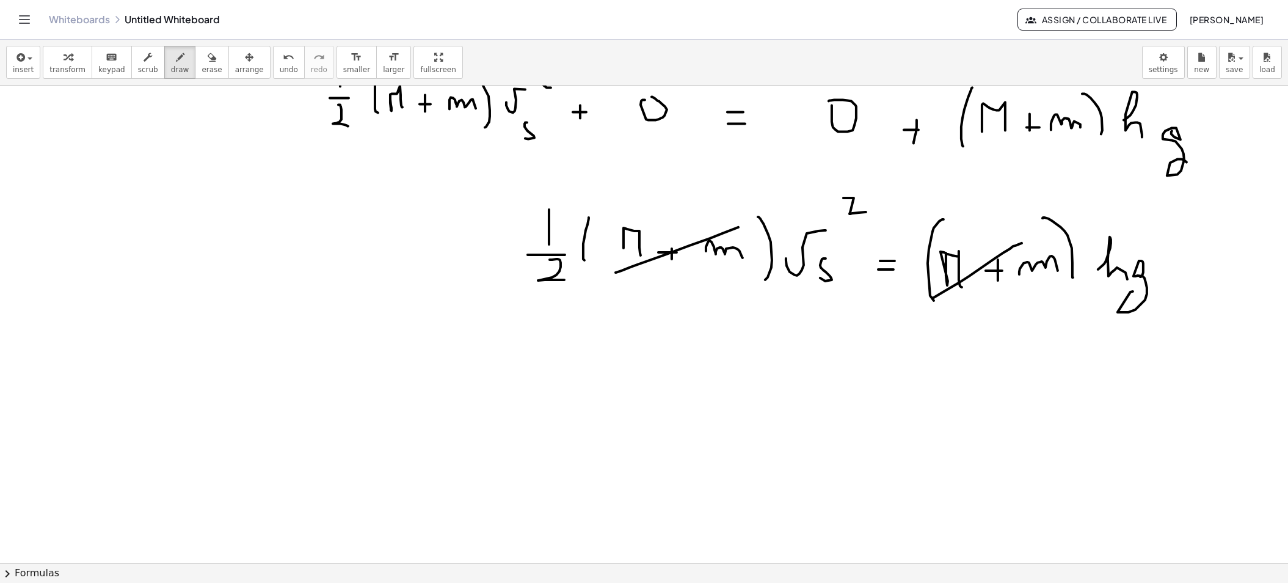
scroll to position [1050, 0]
drag, startPoint x: 683, startPoint y: 362, endPoint x: 683, endPoint y: 374, distance: 12.2
drag, startPoint x: 678, startPoint y: 407, endPoint x: 698, endPoint y: 422, distance: 25.3
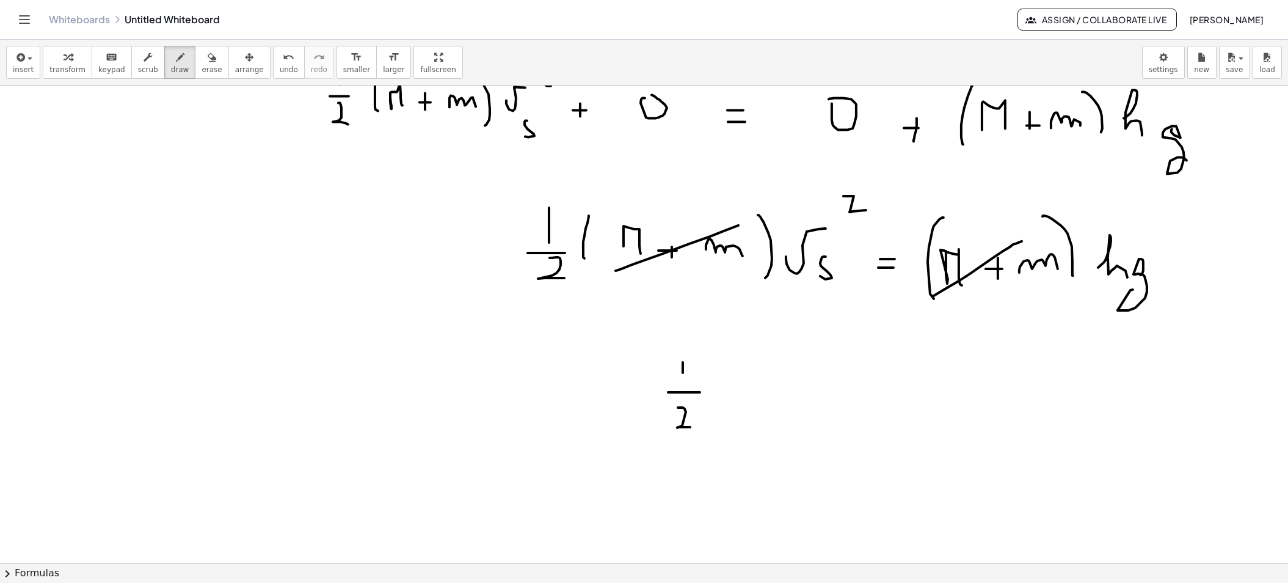
drag, startPoint x: 726, startPoint y: 371, endPoint x: 746, endPoint y: 362, distance: 21.8
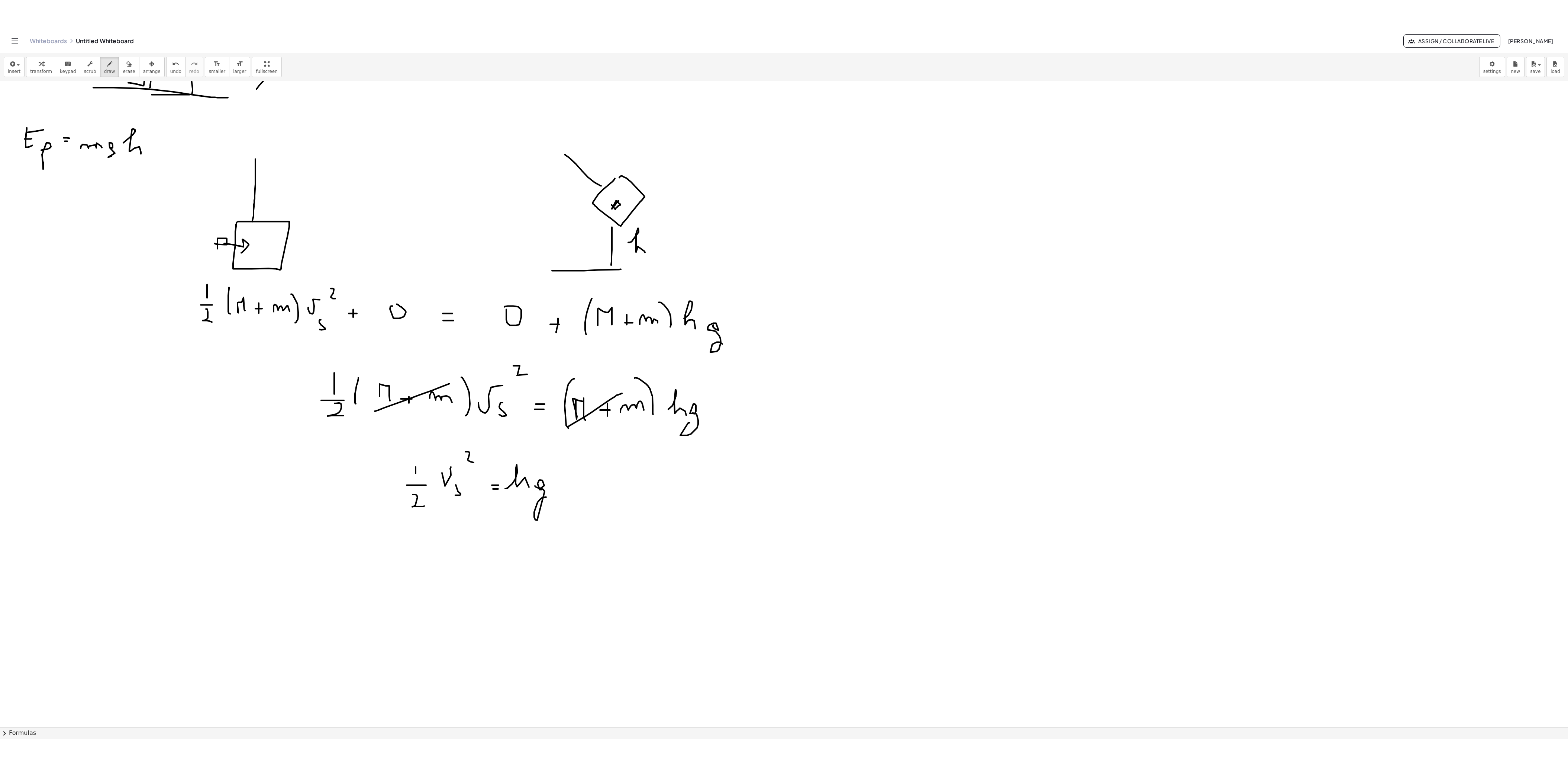
scroll to position [433, 0]
